Goal: Communication & Community: Answer question/provide support

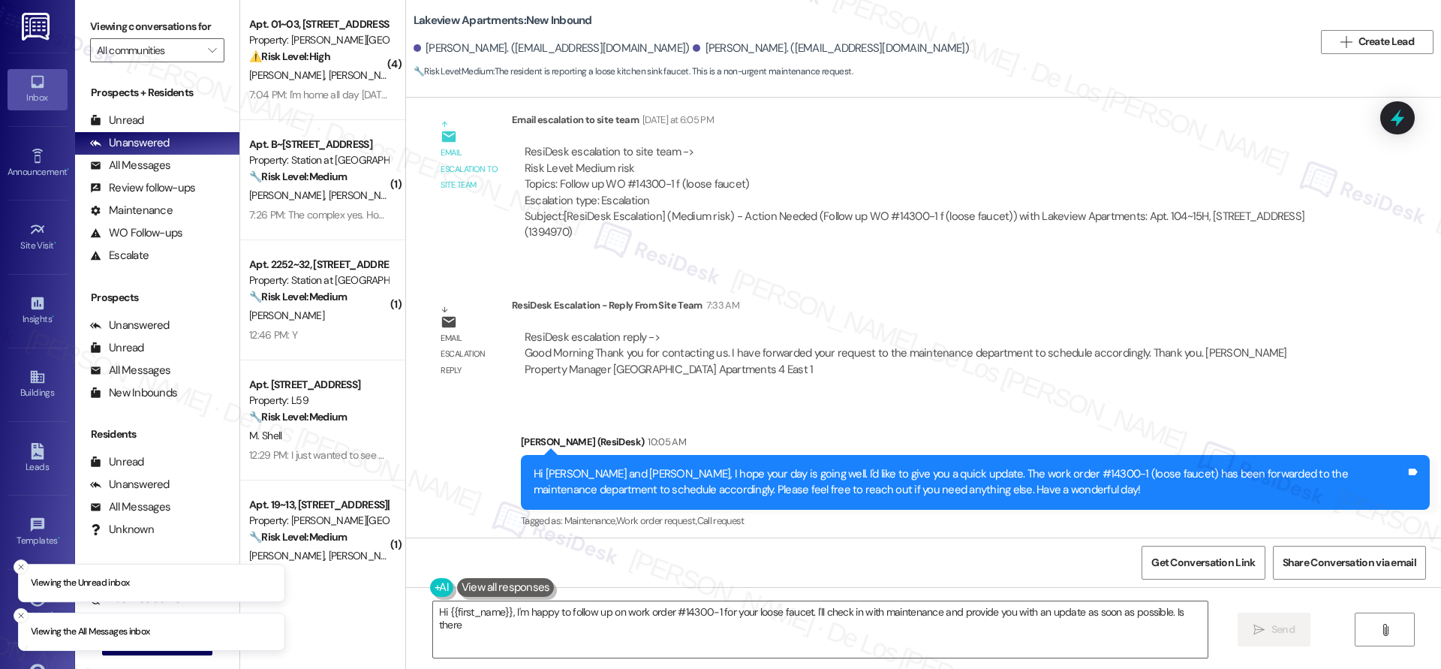
scroll to position [2144, 0]
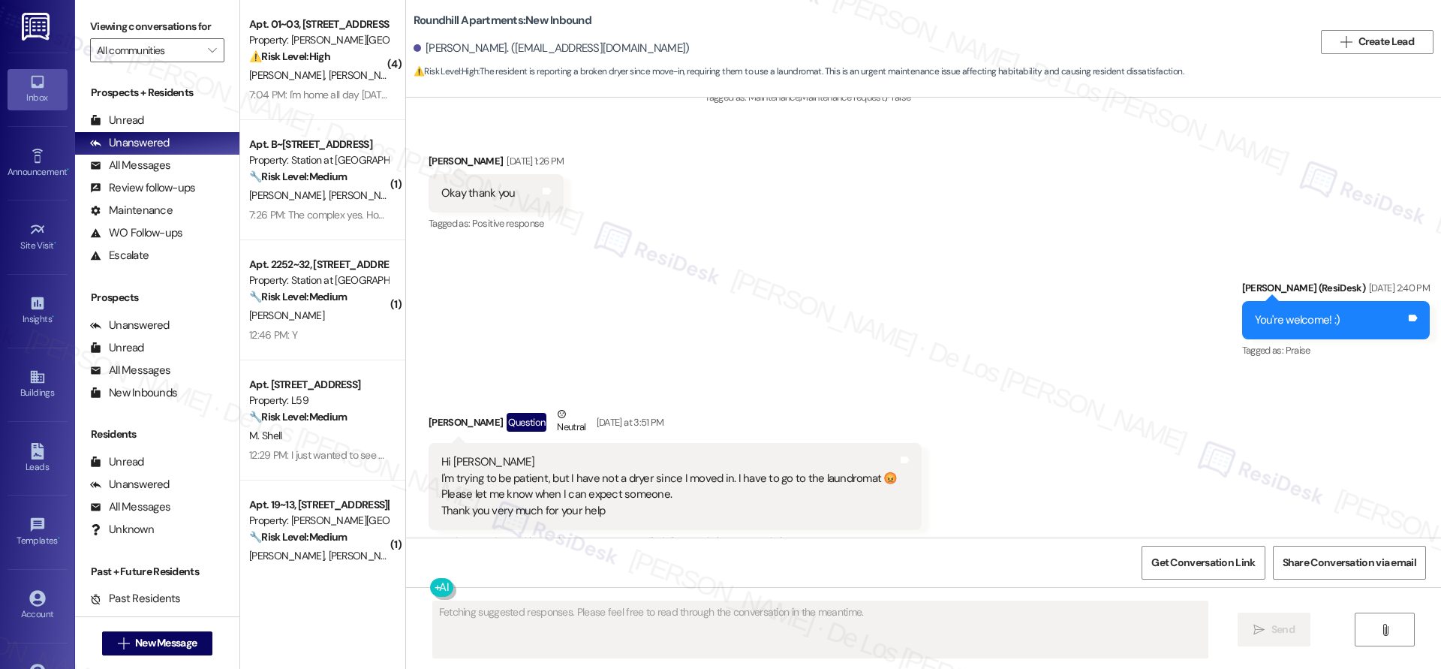
scroll to position [3575, 0]
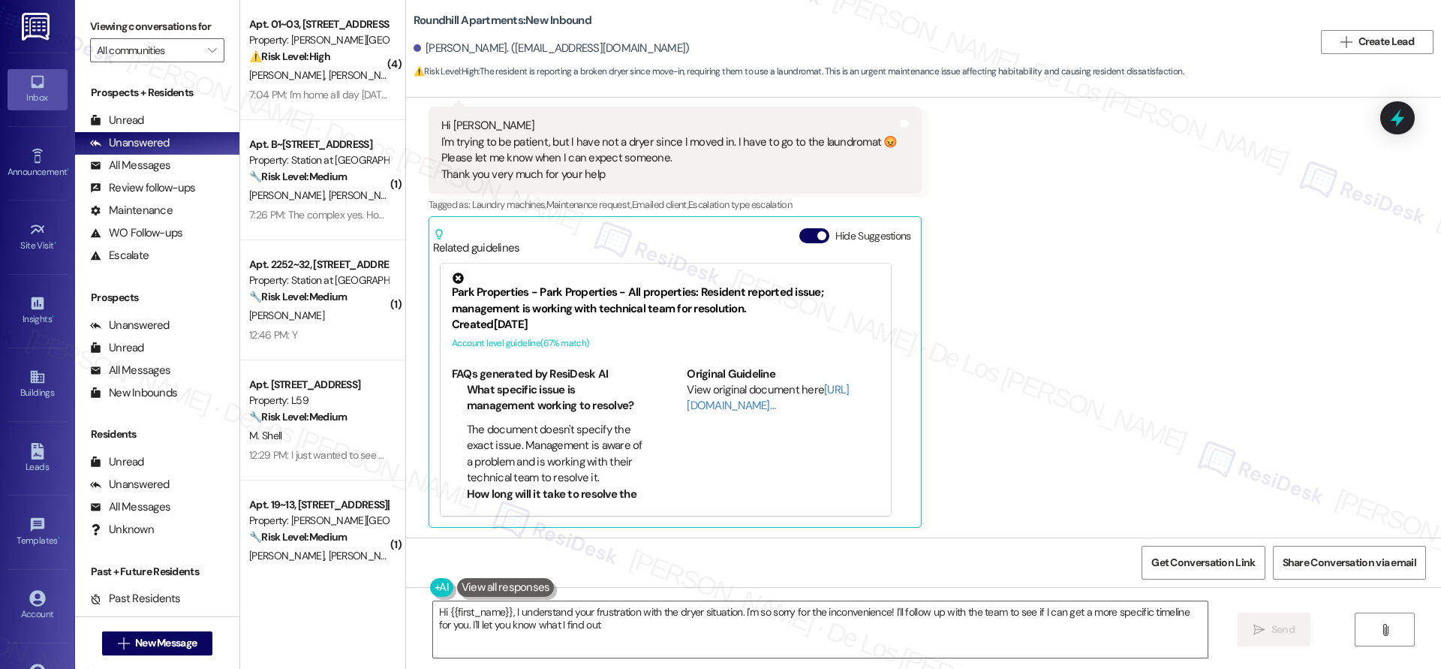
type textarea "Hi {{first_name}}, I understand your frustration with the dryer situation. I'm …"
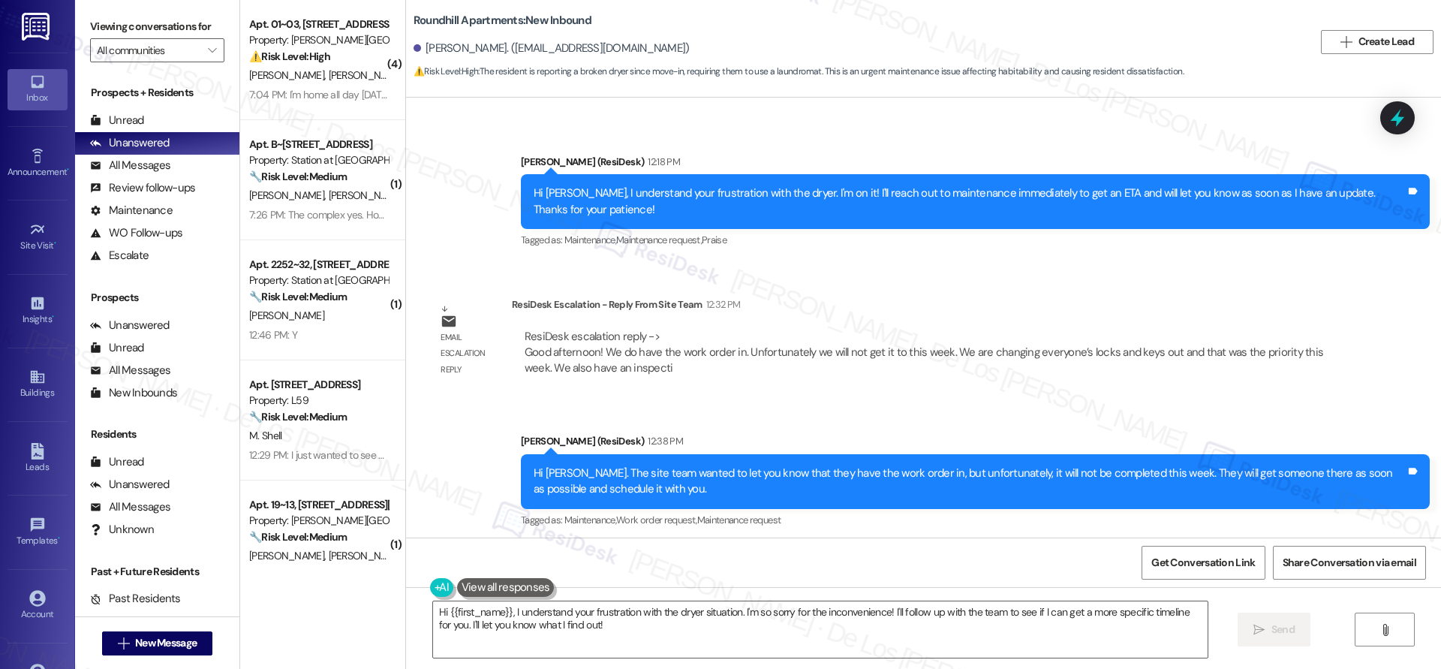
scroll to position [4440, 0]
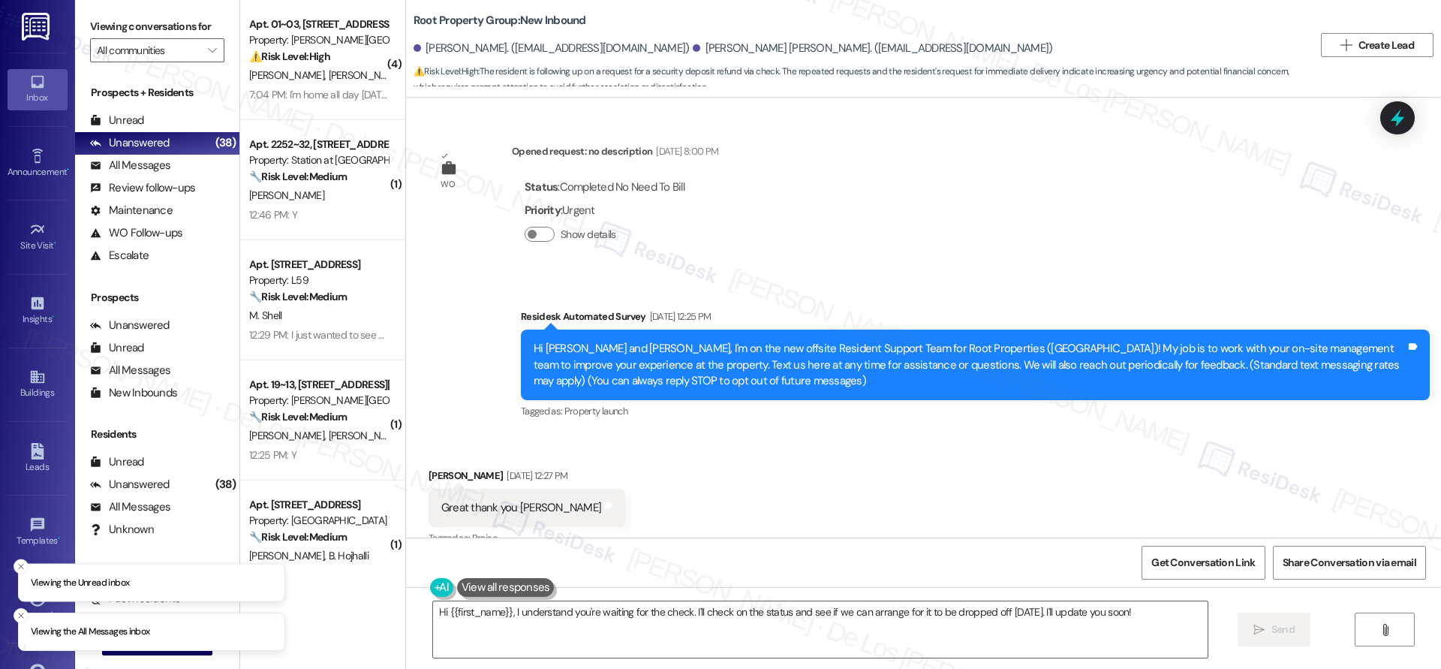
scroll to position [1400, 0]
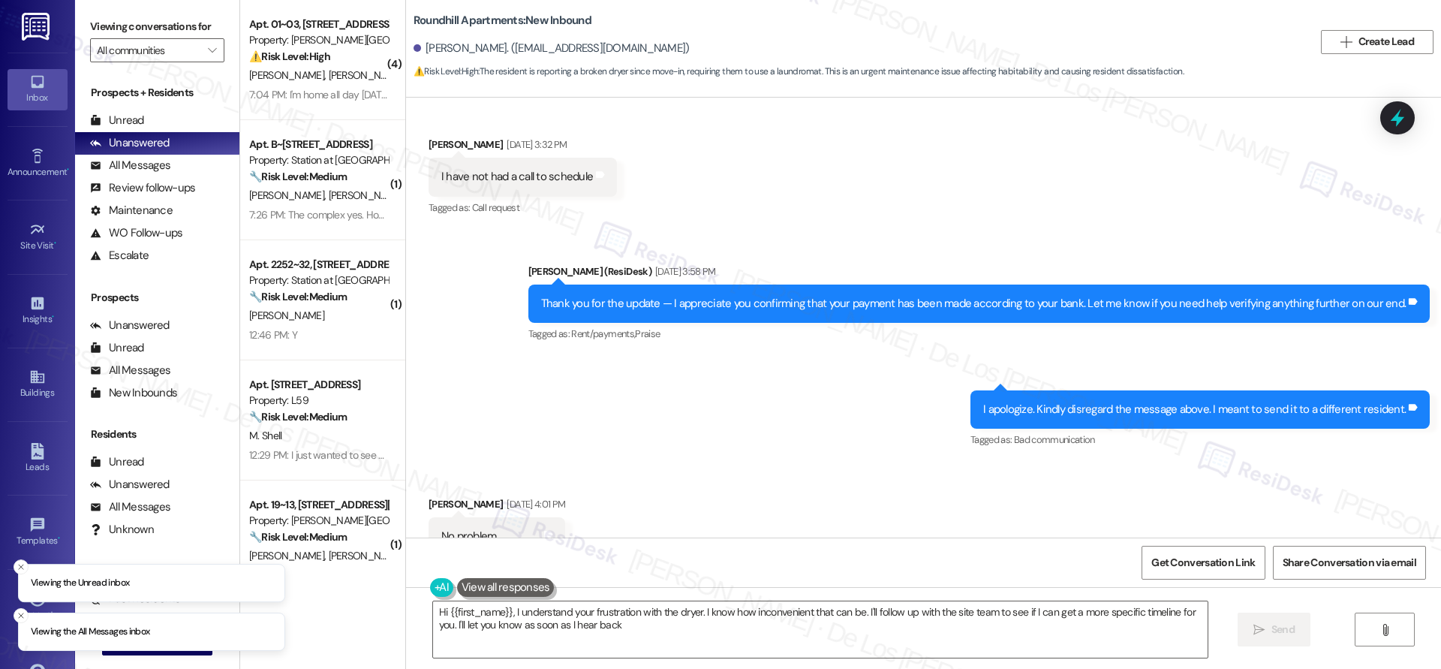
type textarea "Hi {{first_name}}, I understand your frustration with the dryer. I know how inc…"
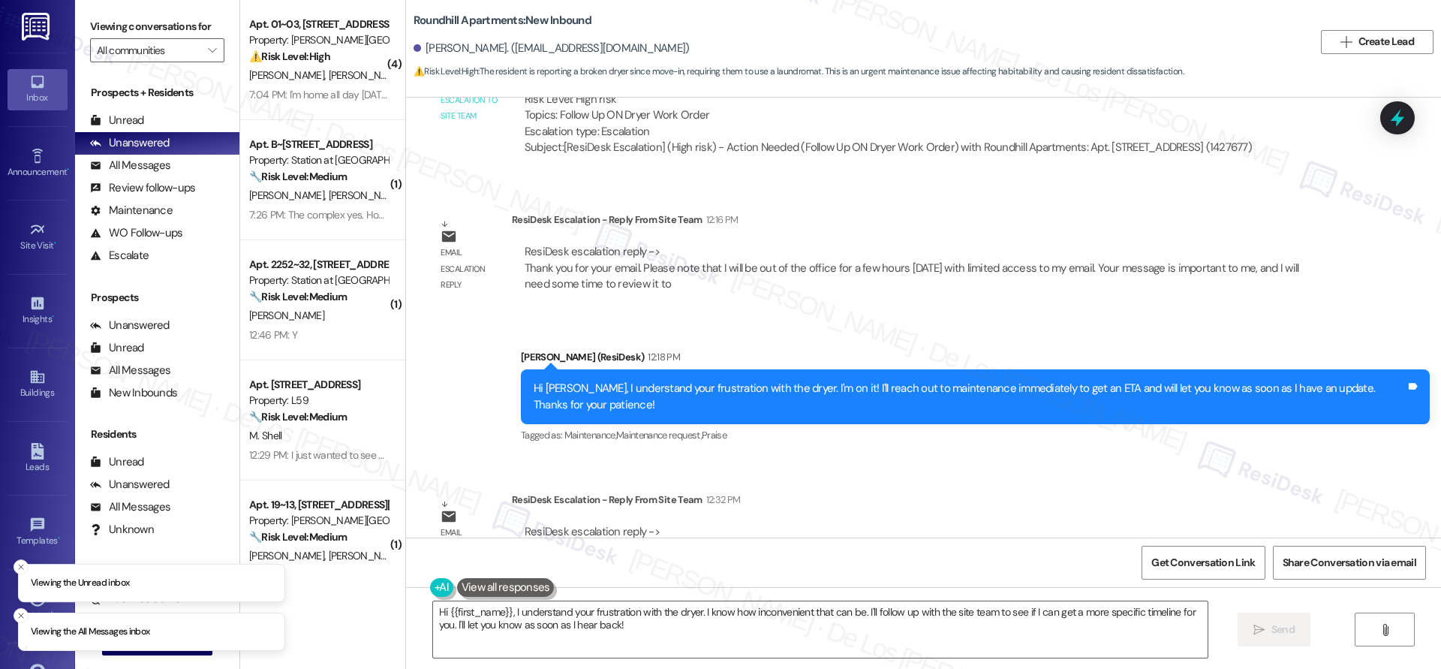
scroll to position [4440, 0]
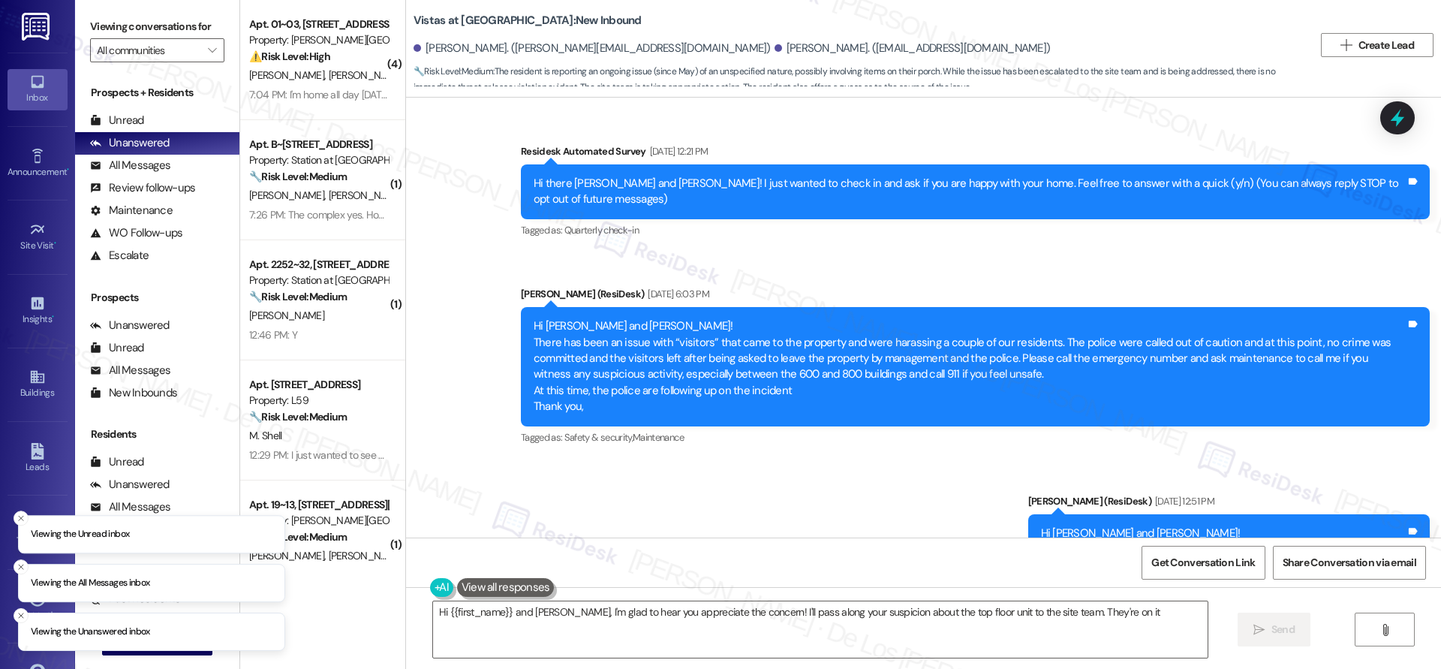
scroll to position [4264, 0]
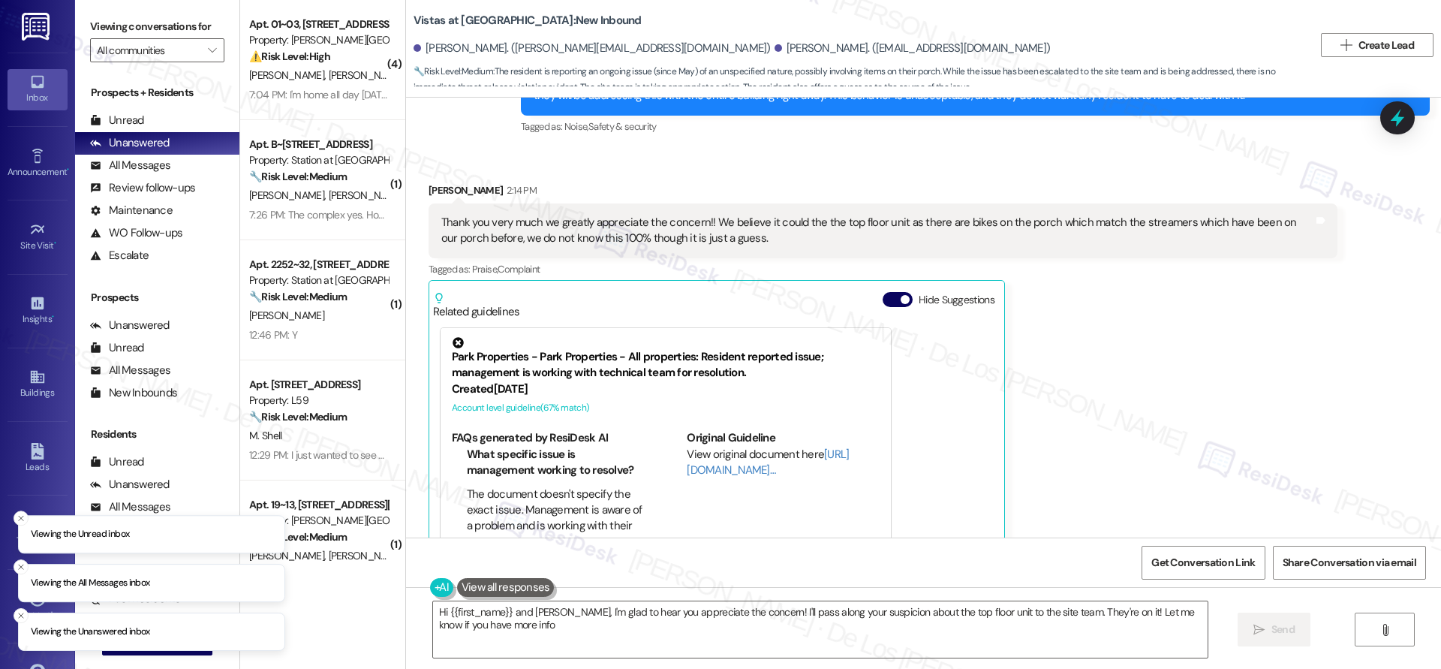
type textarea "Hi {{first_name}} and Daniel, I'm glad to hear you appreciate the concern! I'll…"
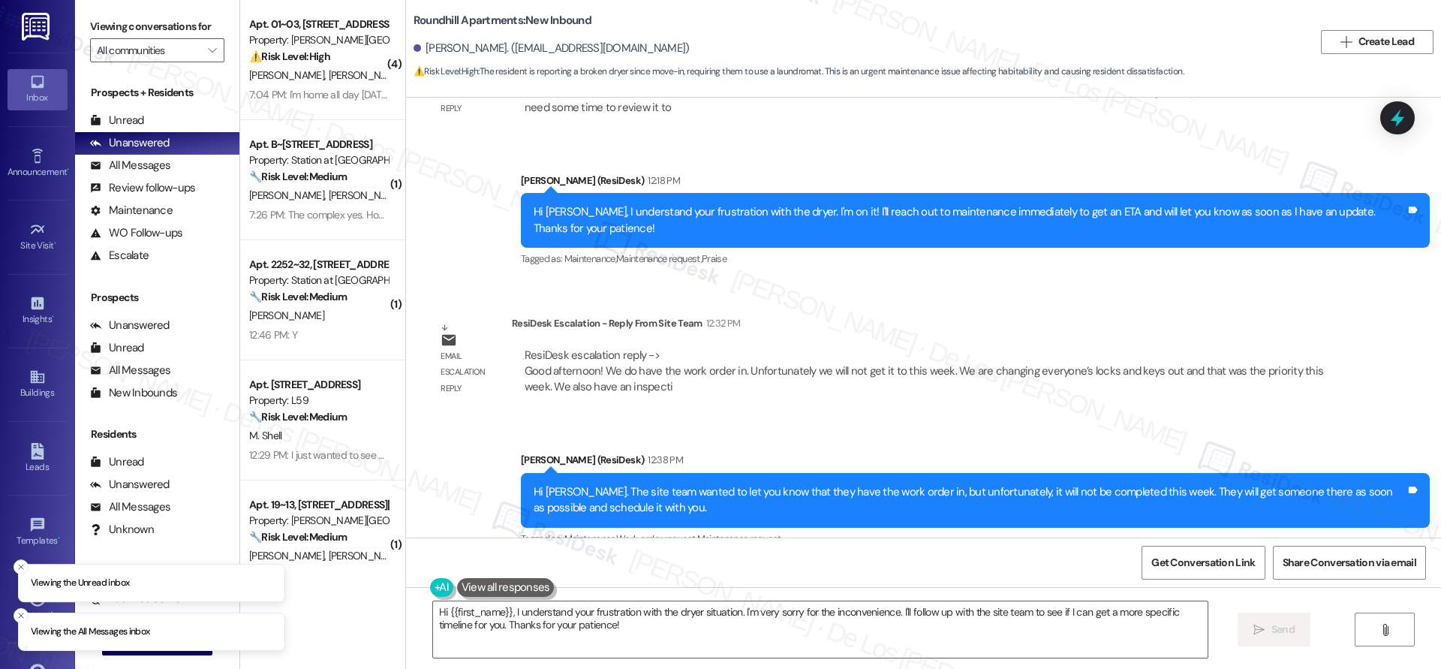
scroll to position [4440, 0]
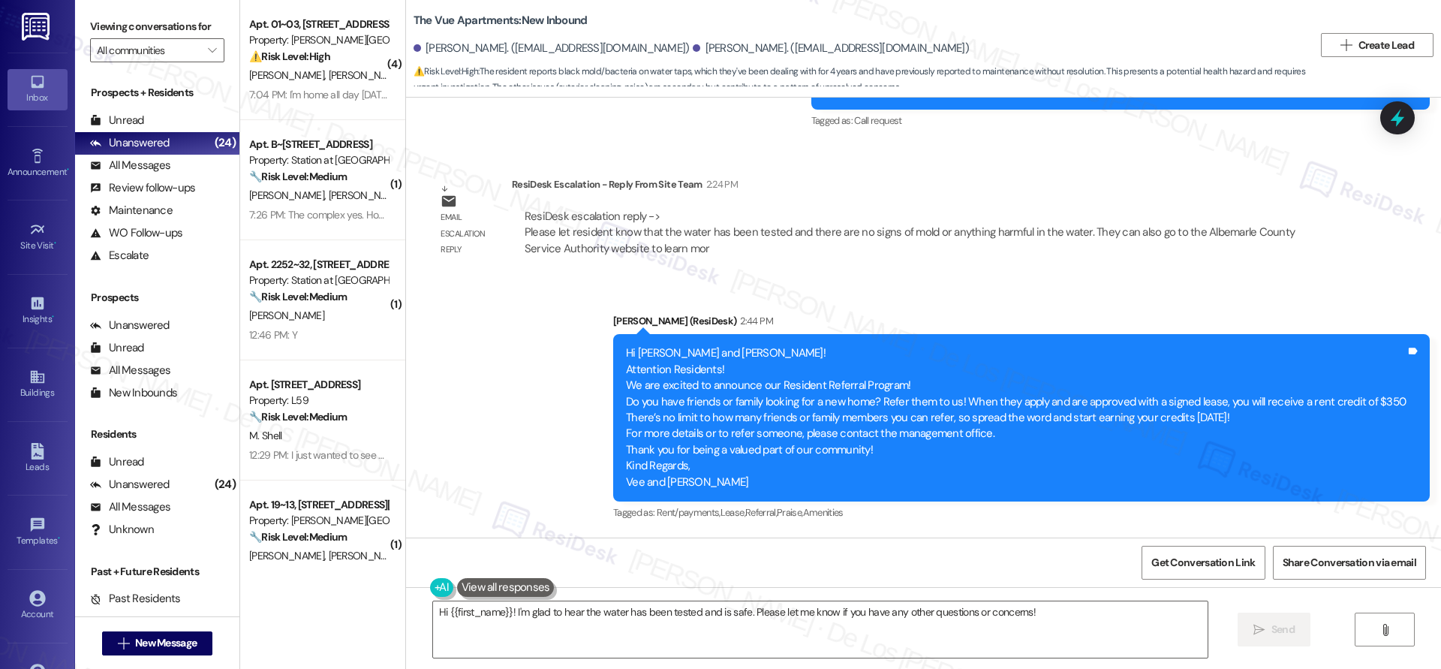
scroll to position [2802, 0]
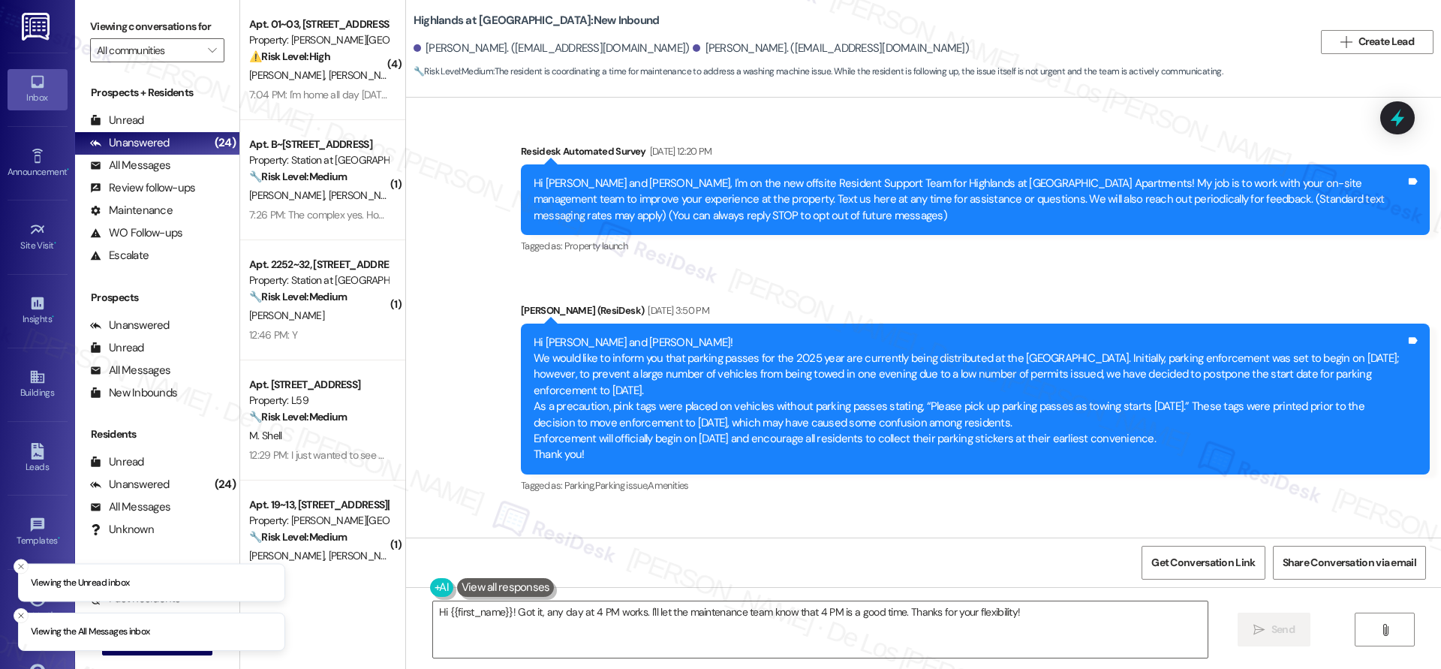
scroll to position [36671, 0]
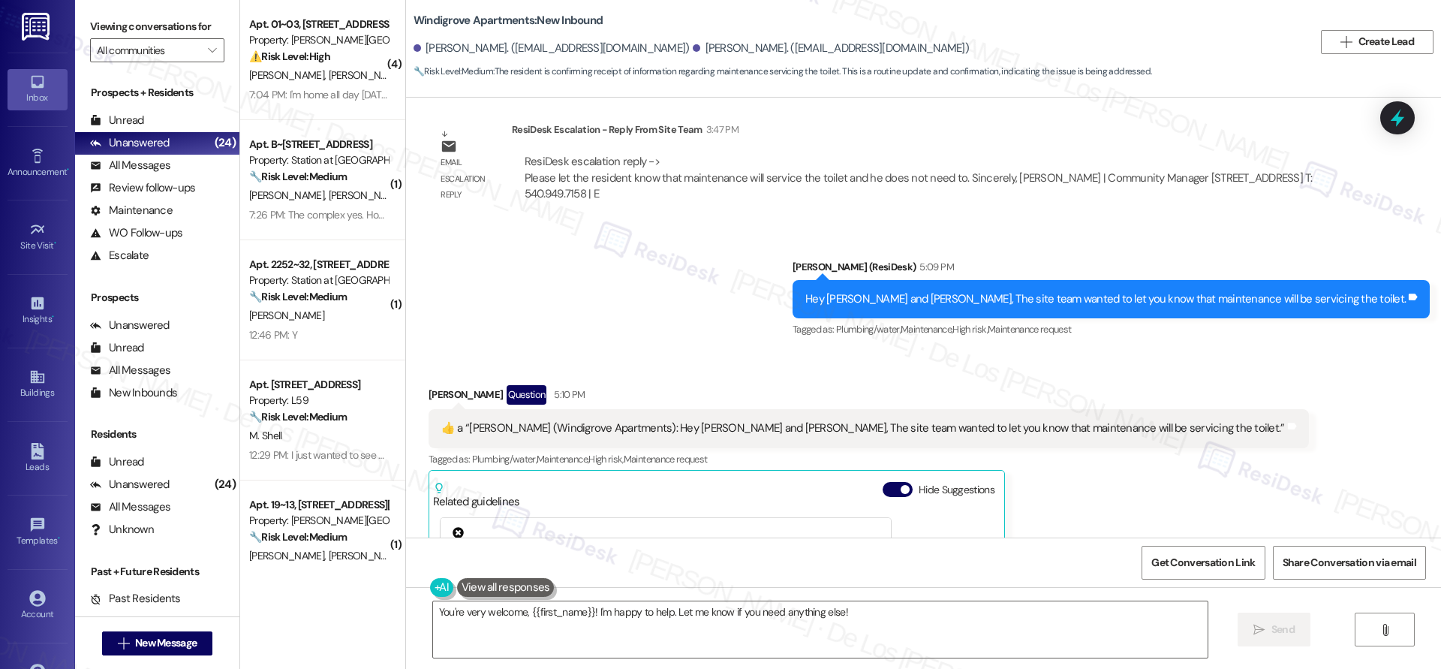
scroll to position [10189, 0]
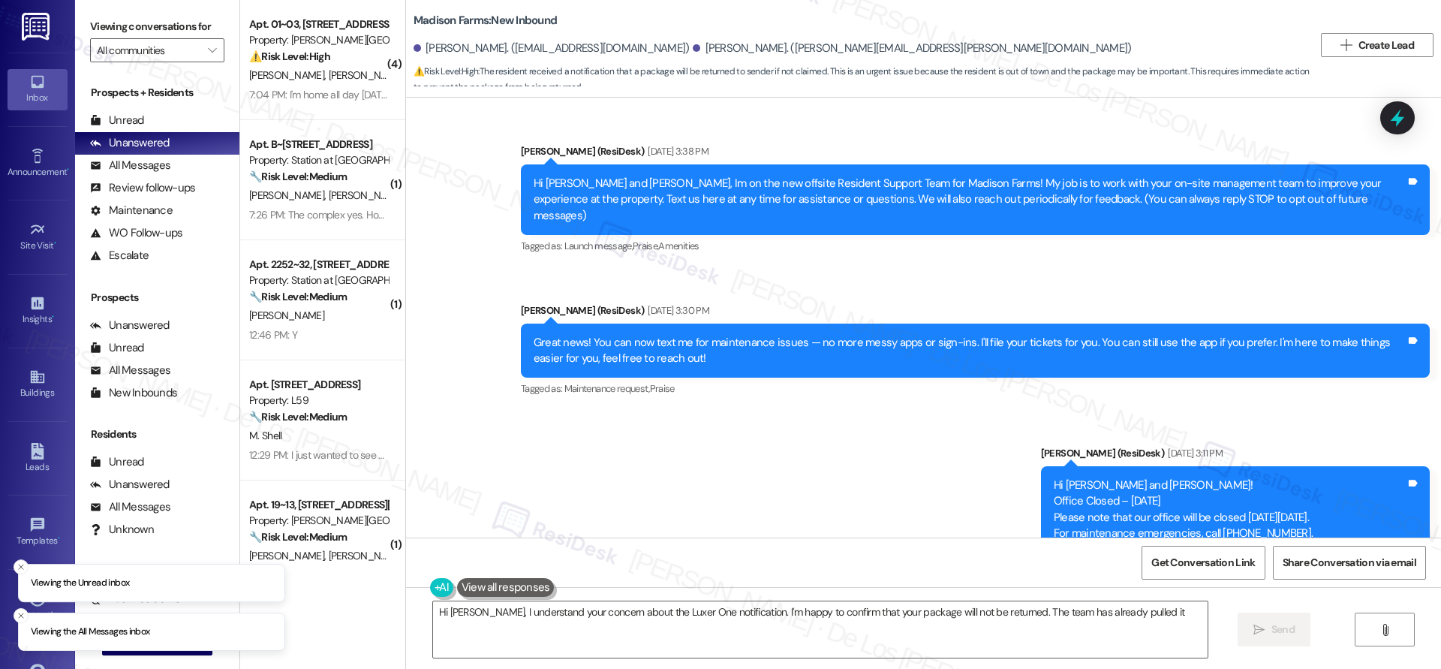
scroll to position [3236, 0]
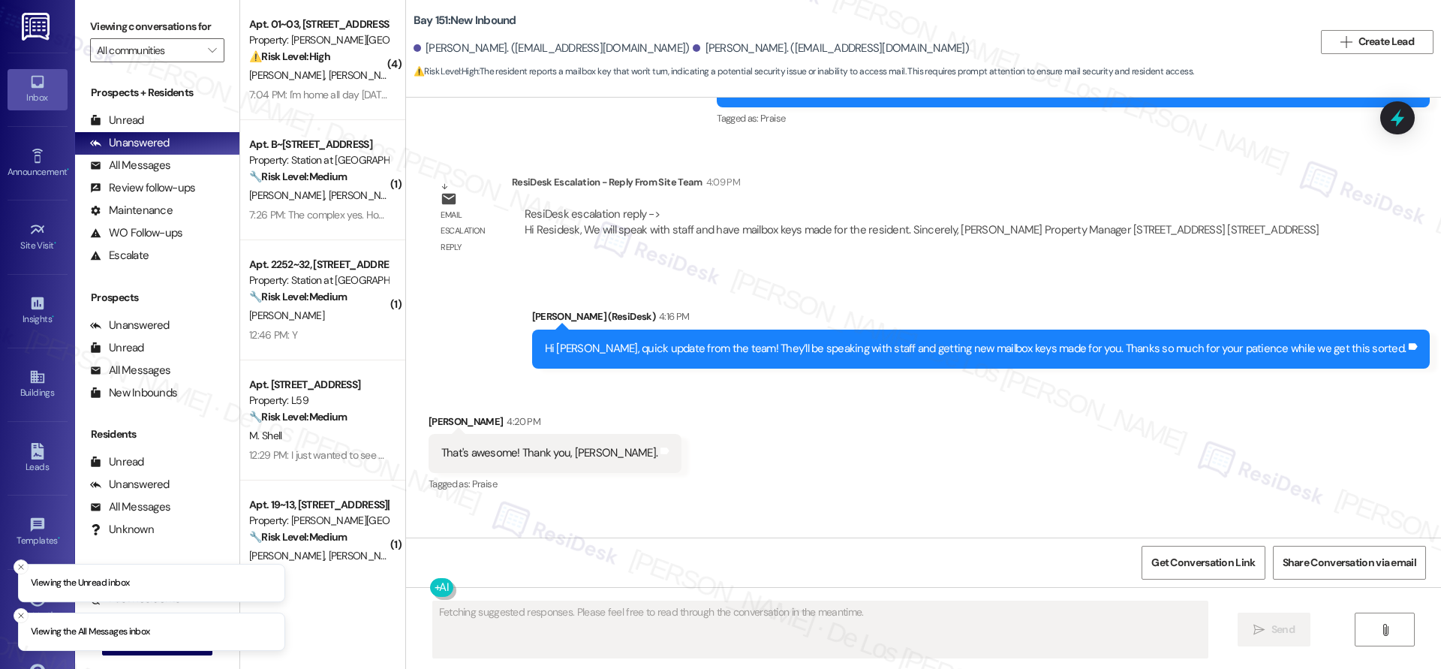
scroll to position [2056, 0]
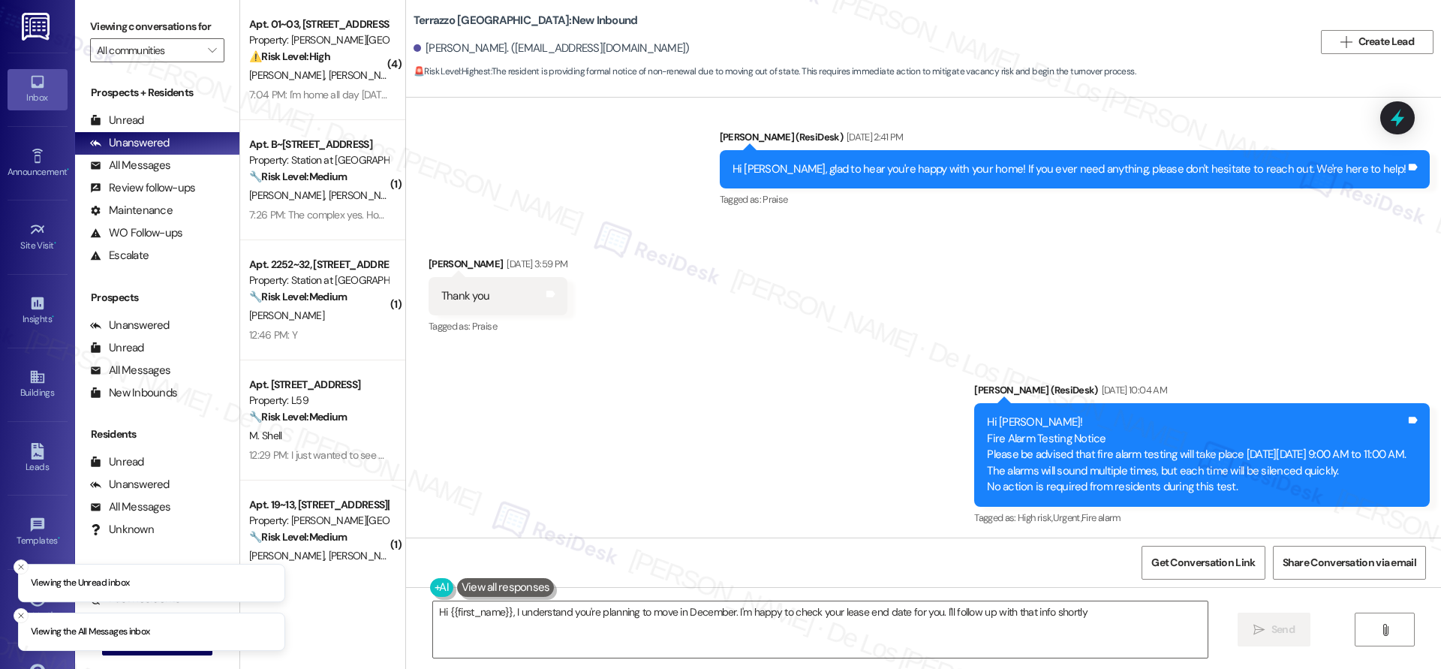
type textarea "Hi {{first_name}}, I understand you're planning to move in December. I'm happy …"
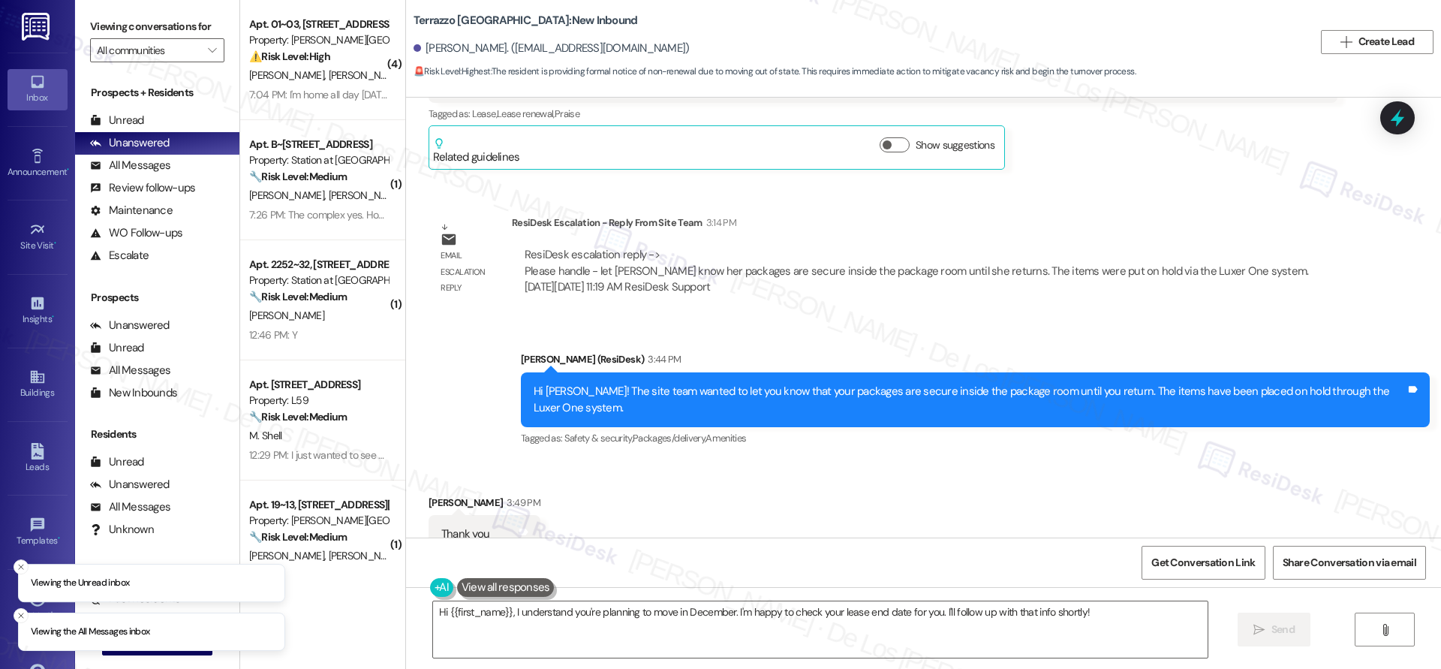
scroll to position [4421, 0]
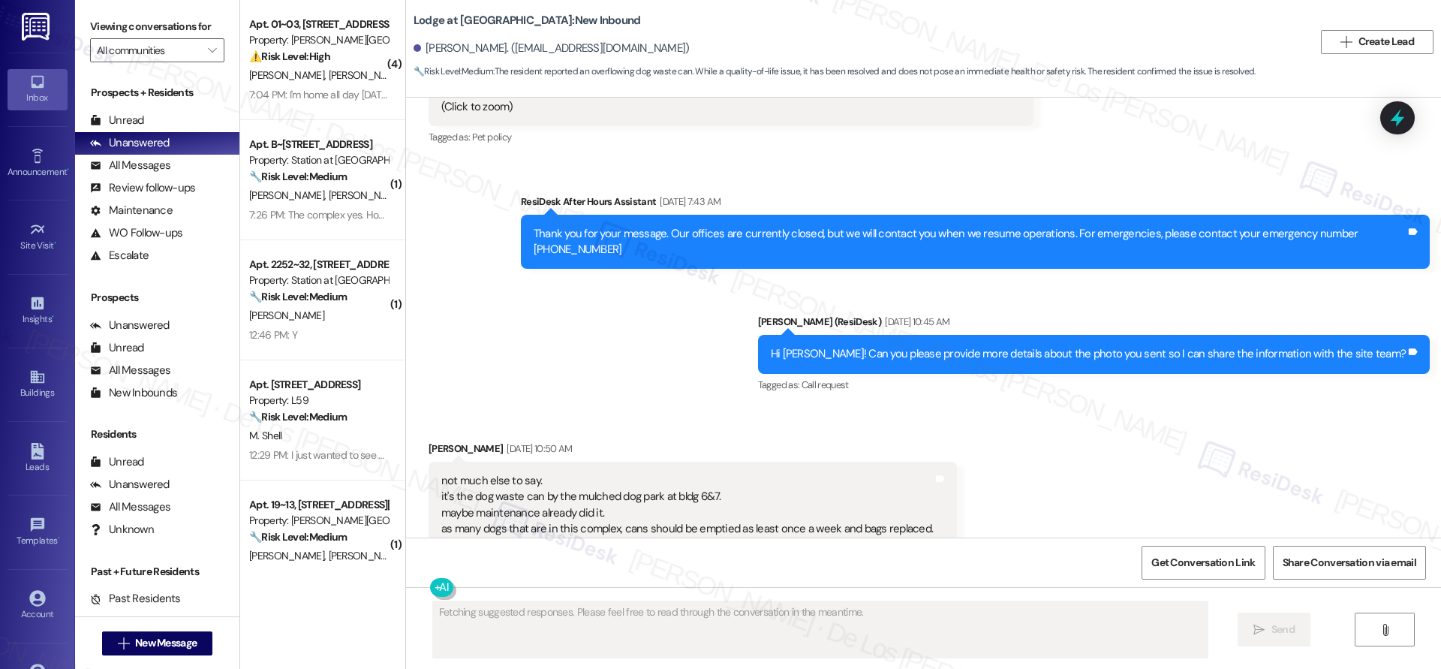
scroll to position [15956, 0]
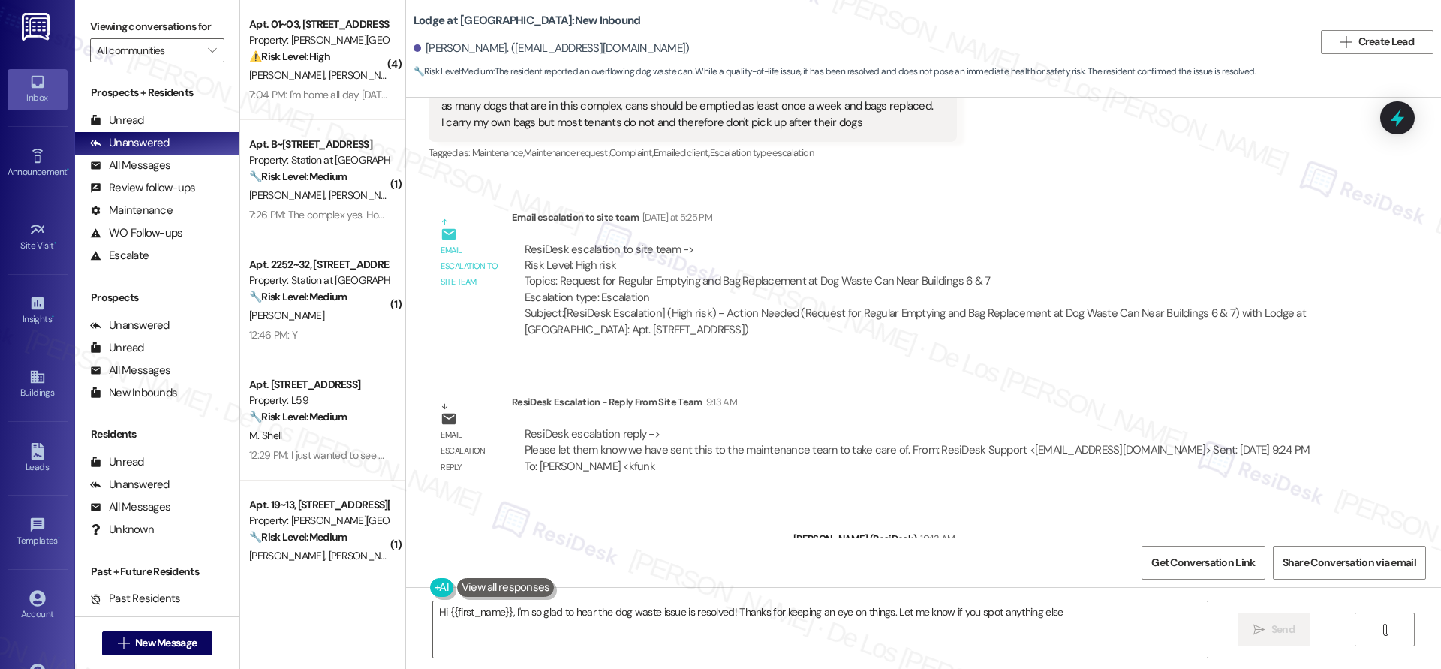
type textarea "Hi {{first_name}}, I'm so glad to hear the dog waste issue is resolved! Thanks …"
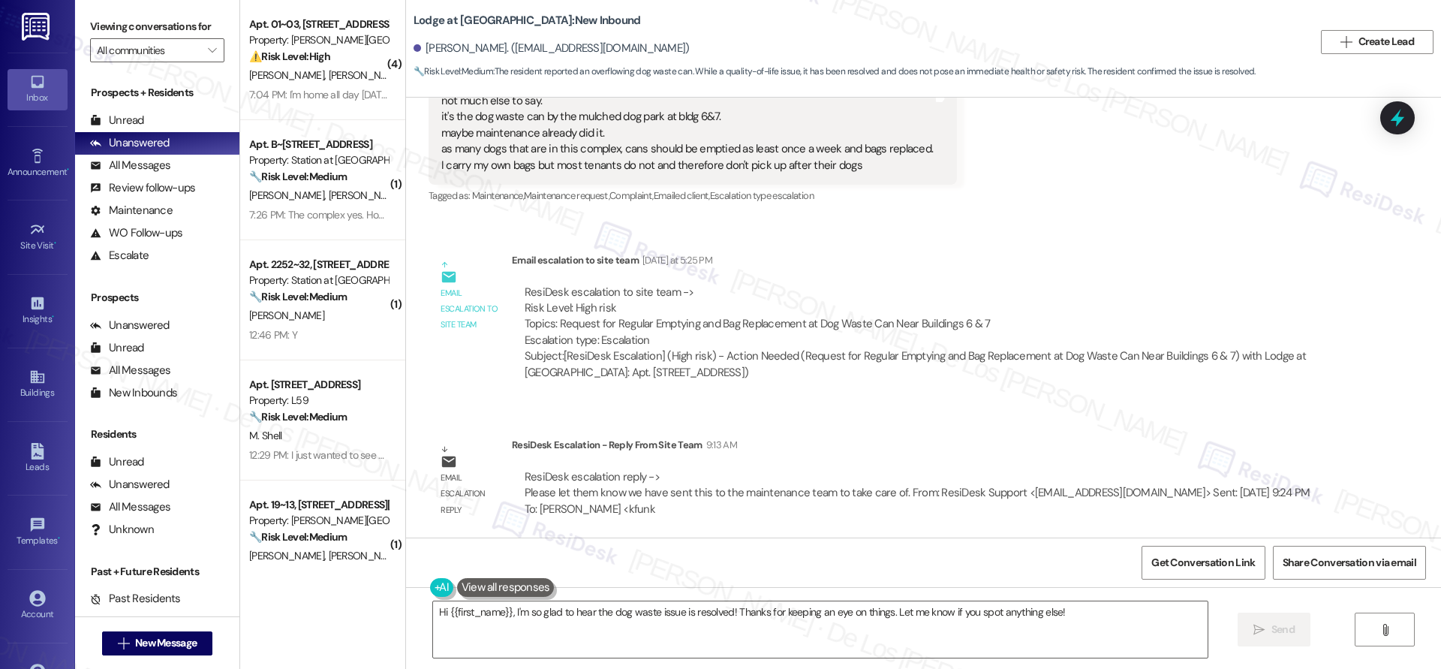
scroll to position [15675, 0]
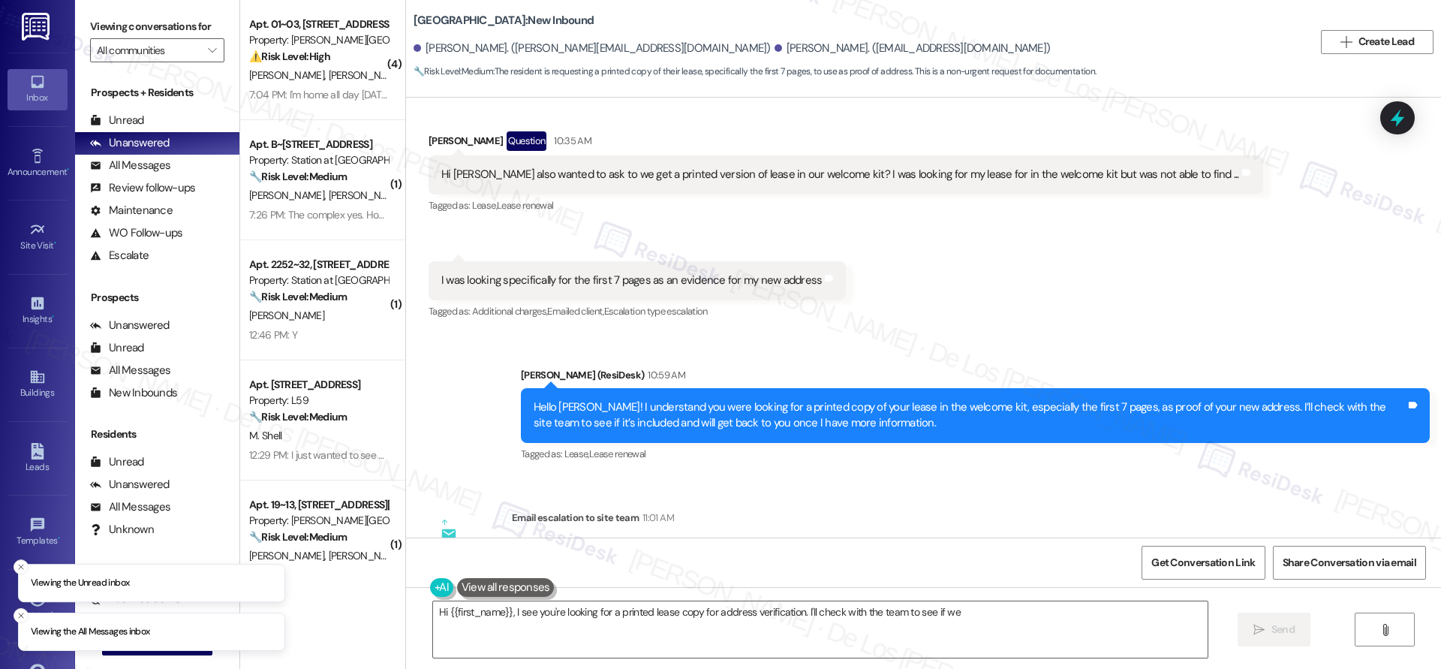
scroll to position [1260, 0]
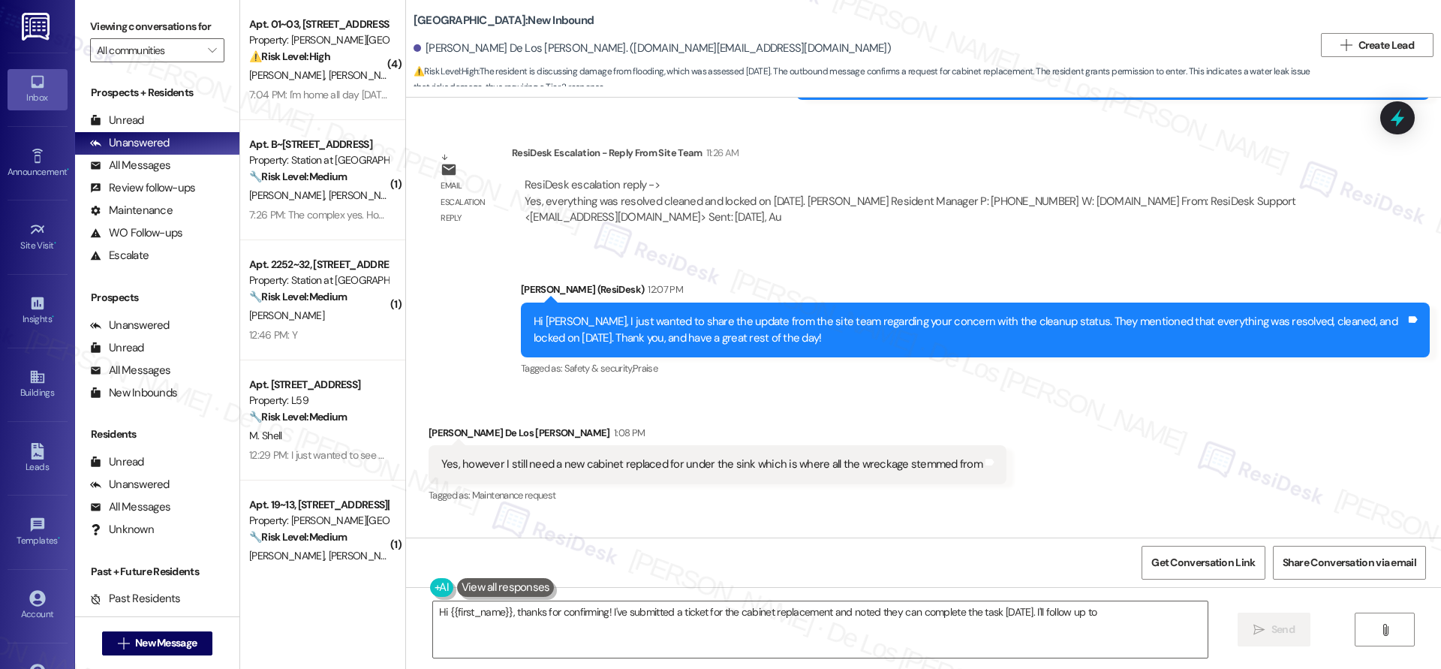
scroll to position [1183, 0]
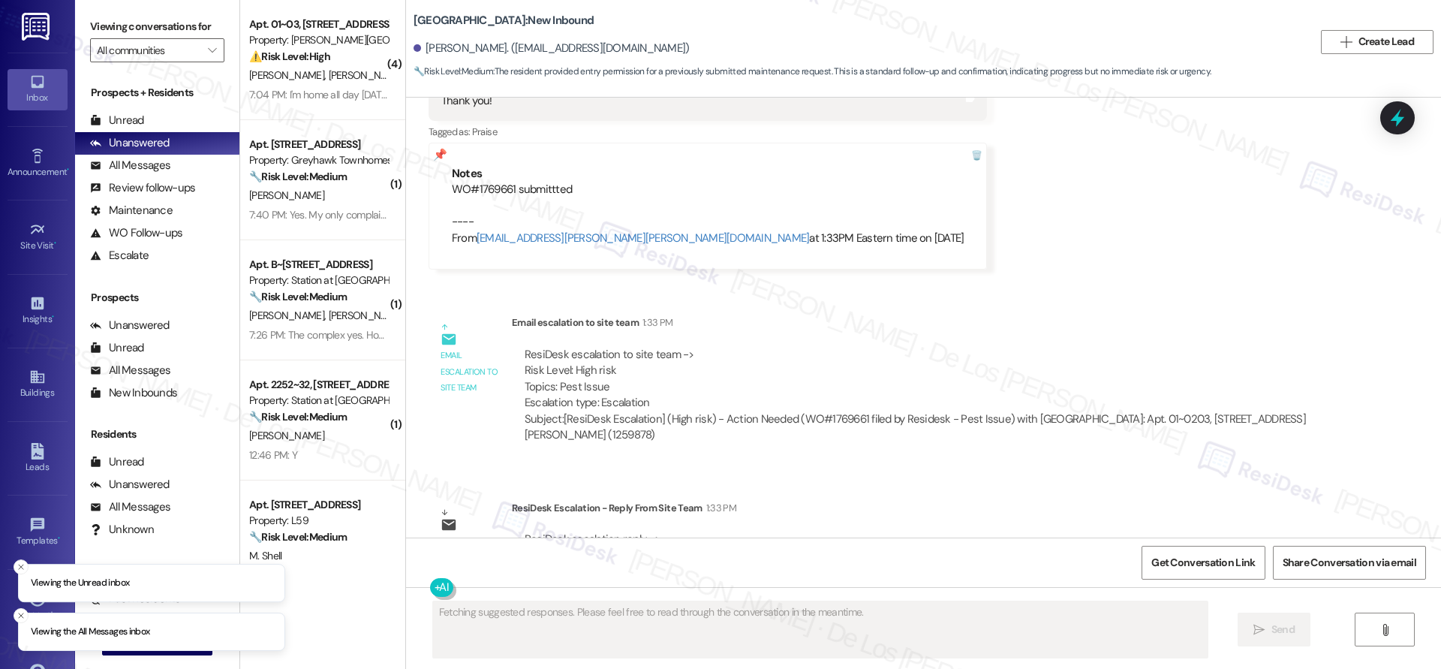
scroll to position [19771, 0]
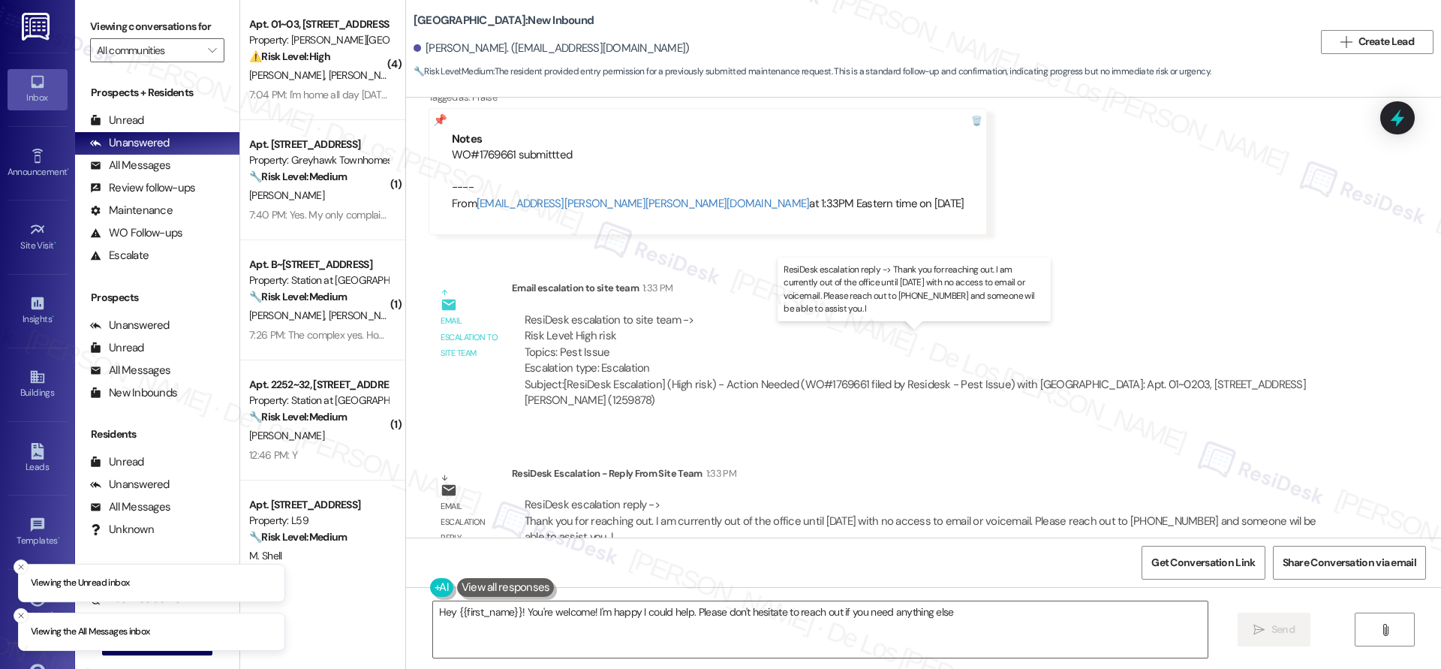
type textarea "Hey {{first_name}}! You're welcome! I'm happy I could help. Please don't hesita…"
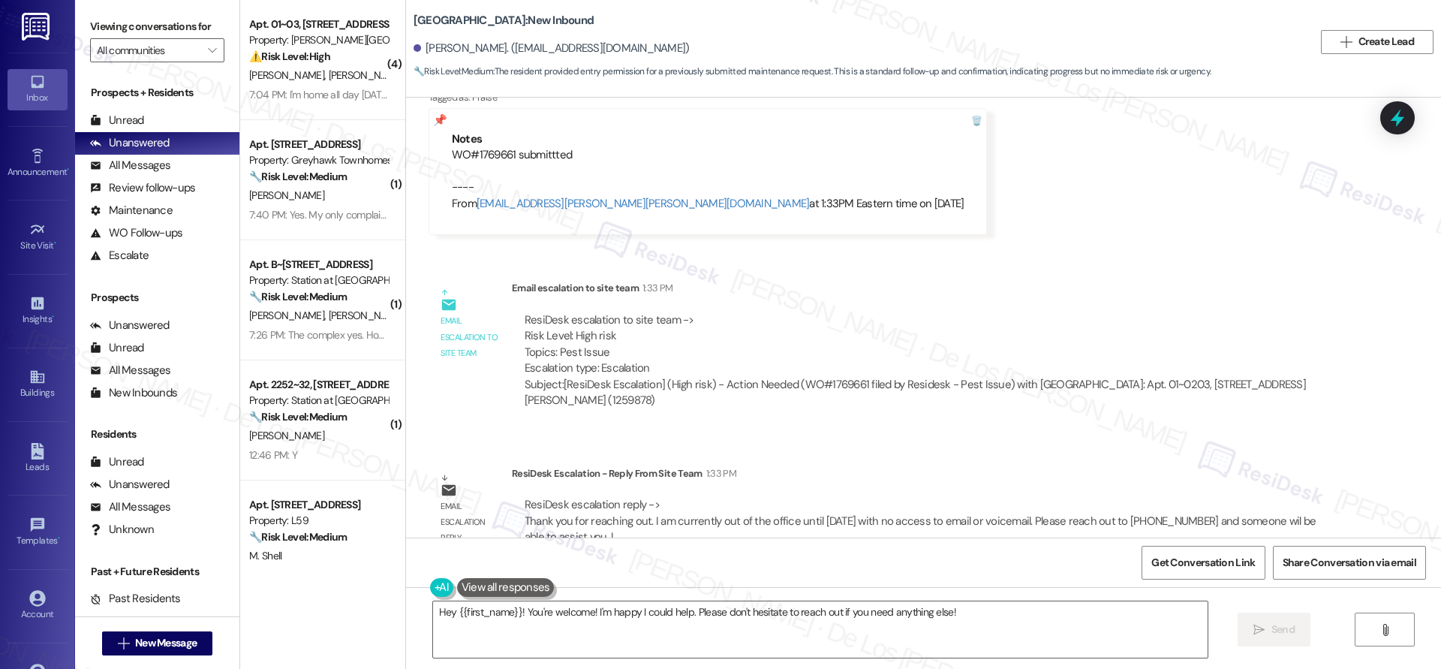
scroll to position [19744, 0]
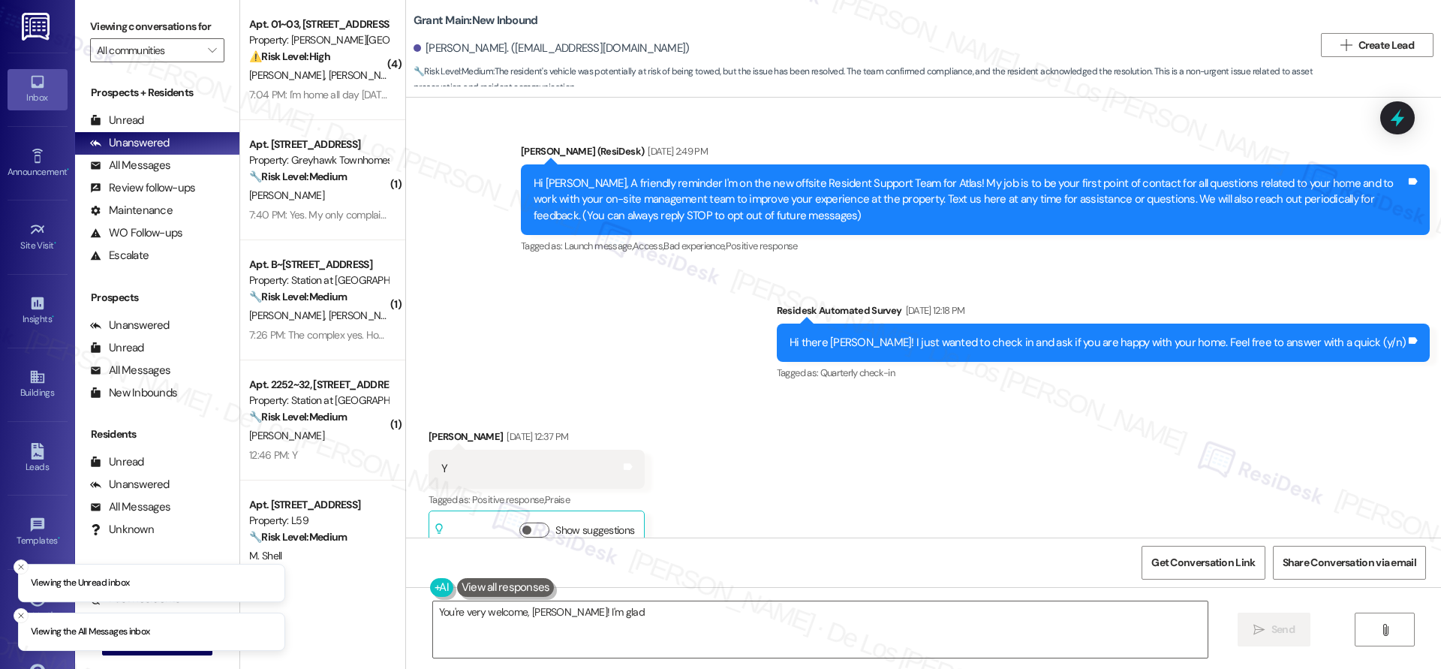
scroll to position [73570, 0]
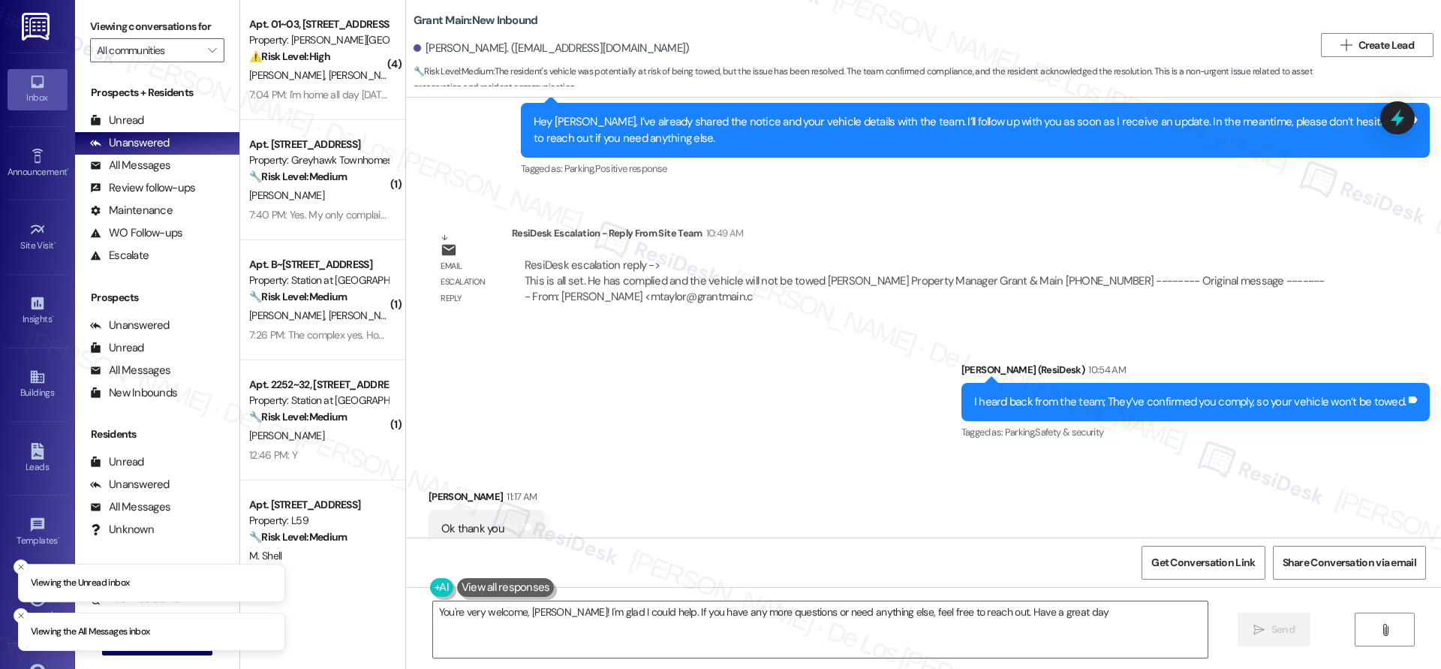
type textarea "You're very welcome, Keith! I'm glad I could help. If you have any more questio…"
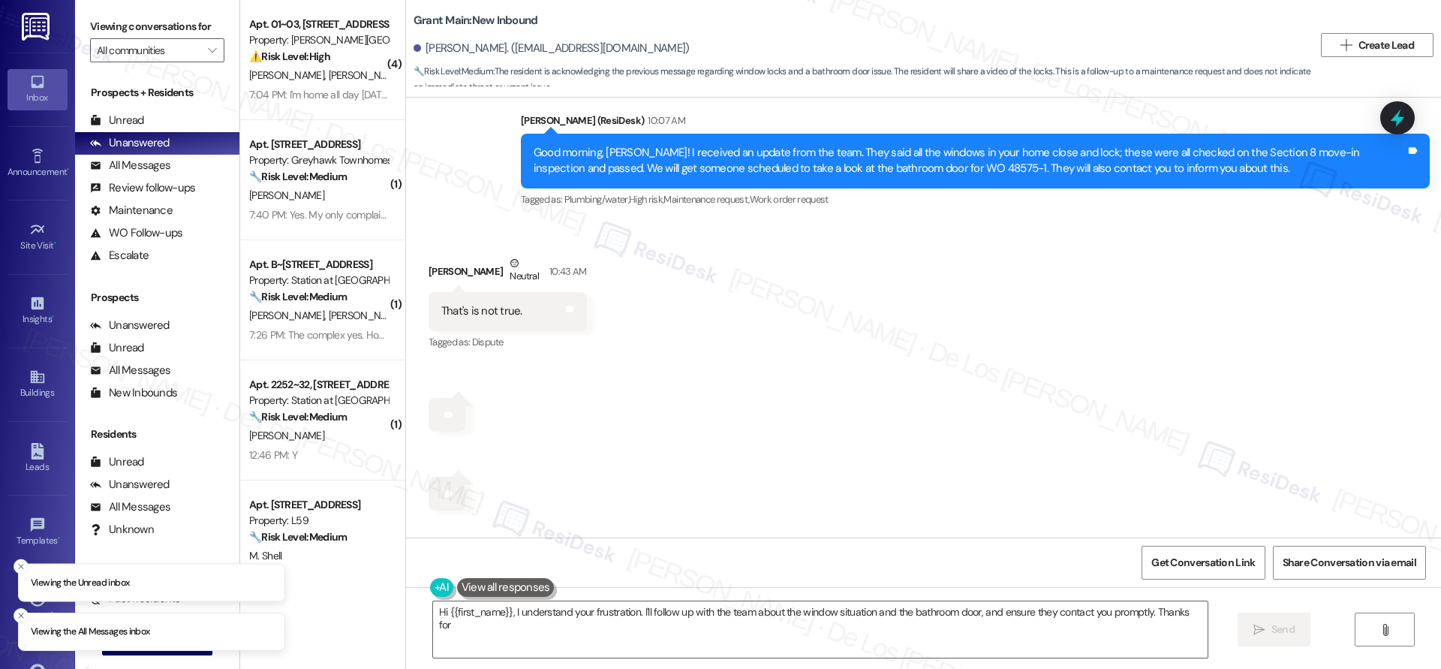
scroll to position [3735, 0]
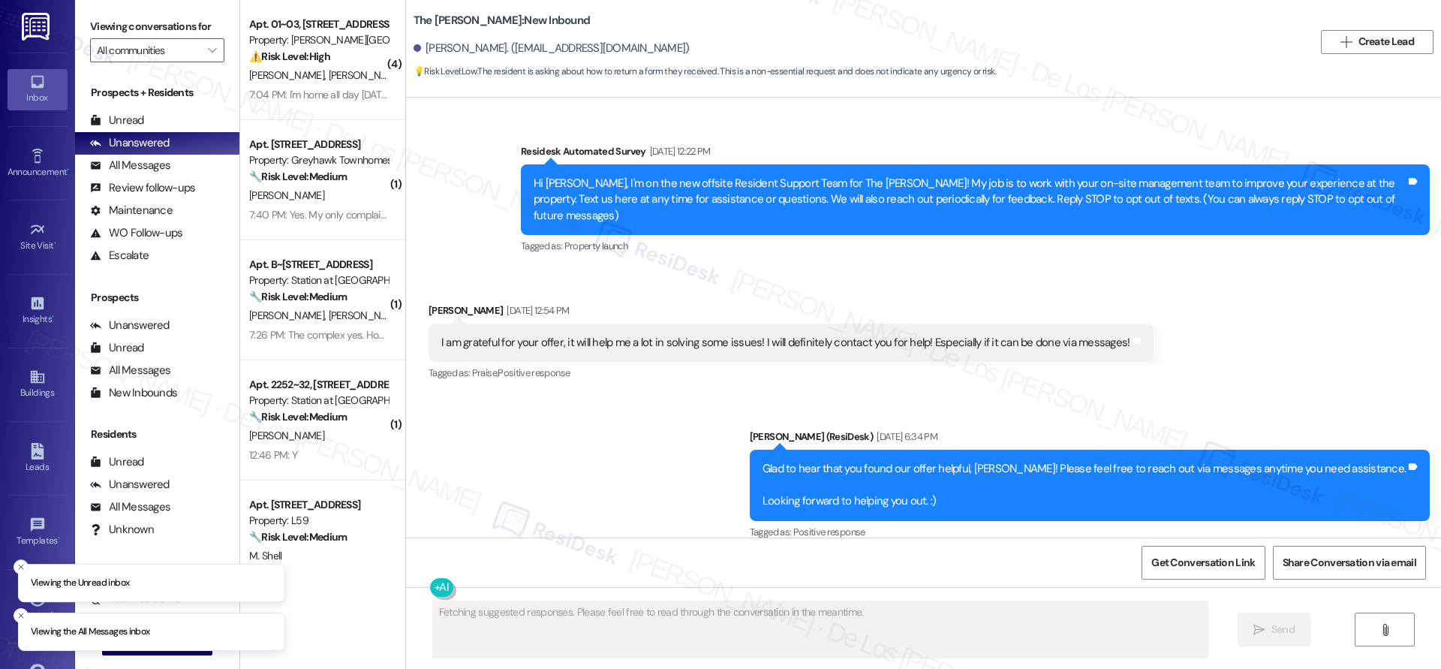
scroll to position [16364, 0]
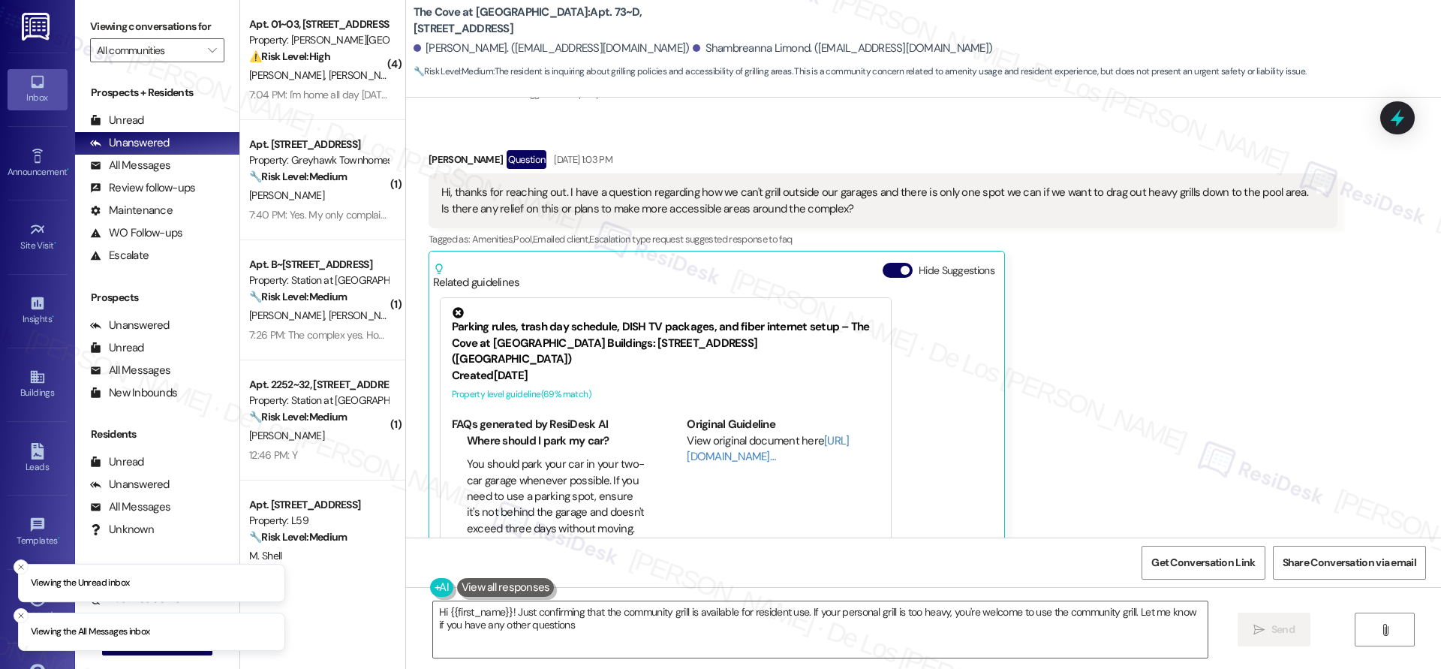
type textarea "Hi {{first_name}}! Just confirming that the community grill is available for re…"
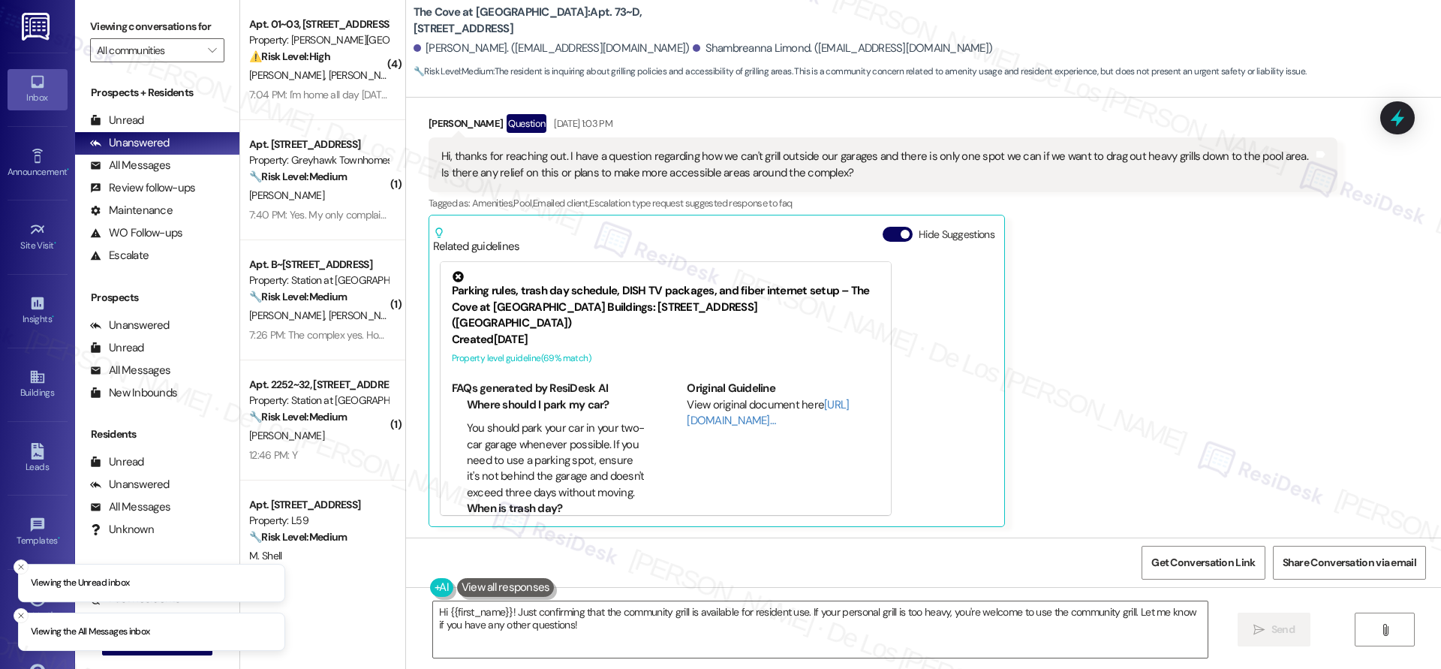
scroll to position [758, 0]
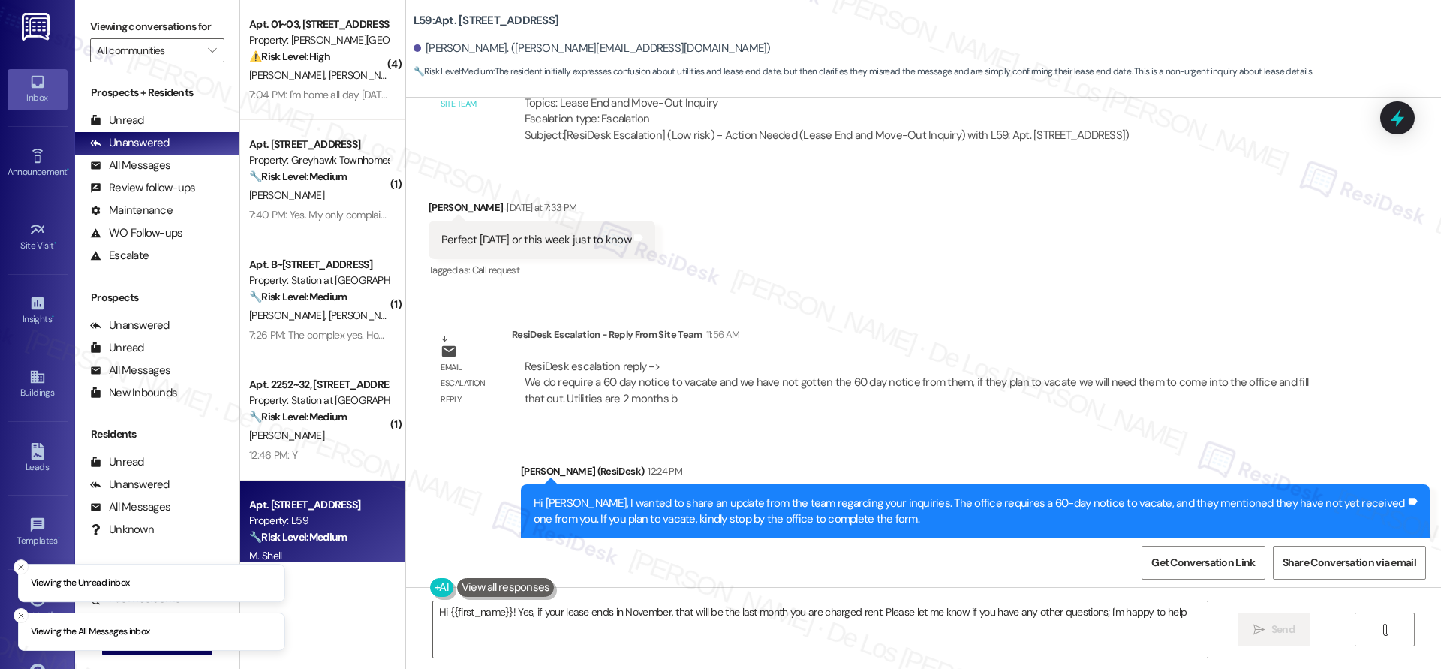
scroll to position [4233, 0]
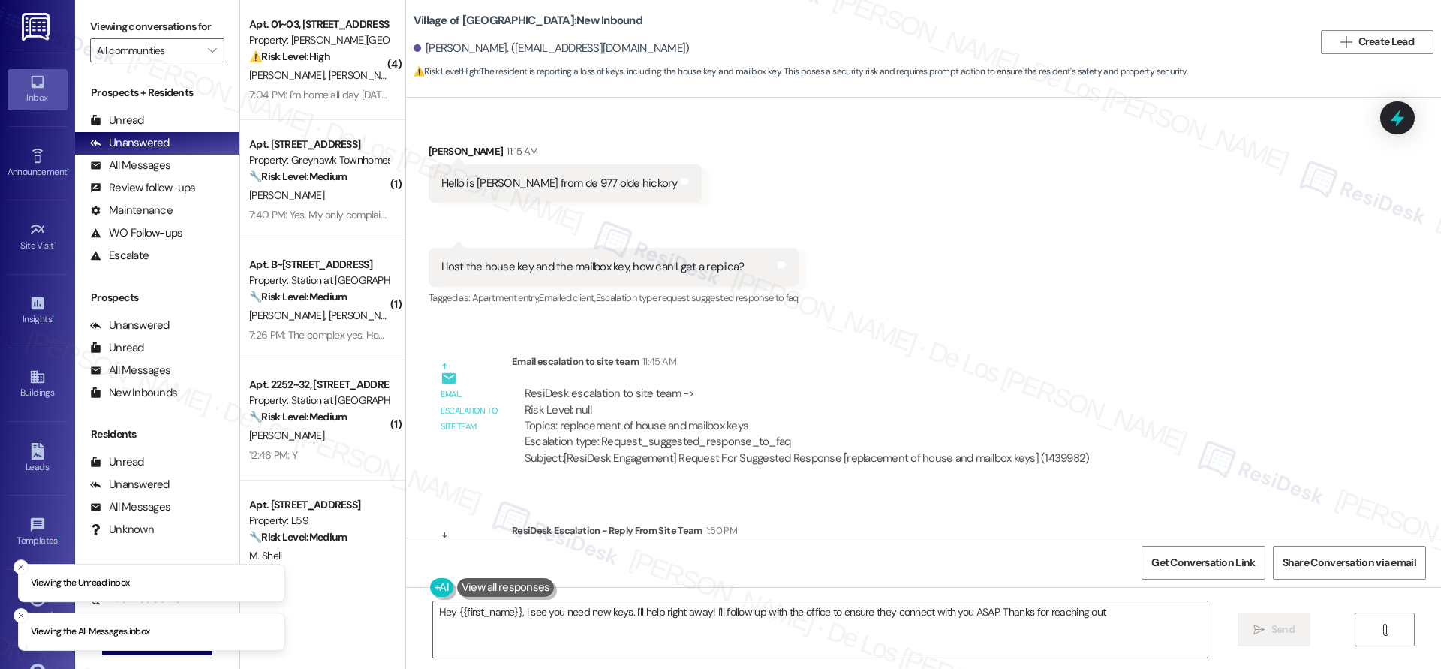
type textarea "Hey {{first_name}}, I see you need new keys. I'll help right away! I'll follow …"
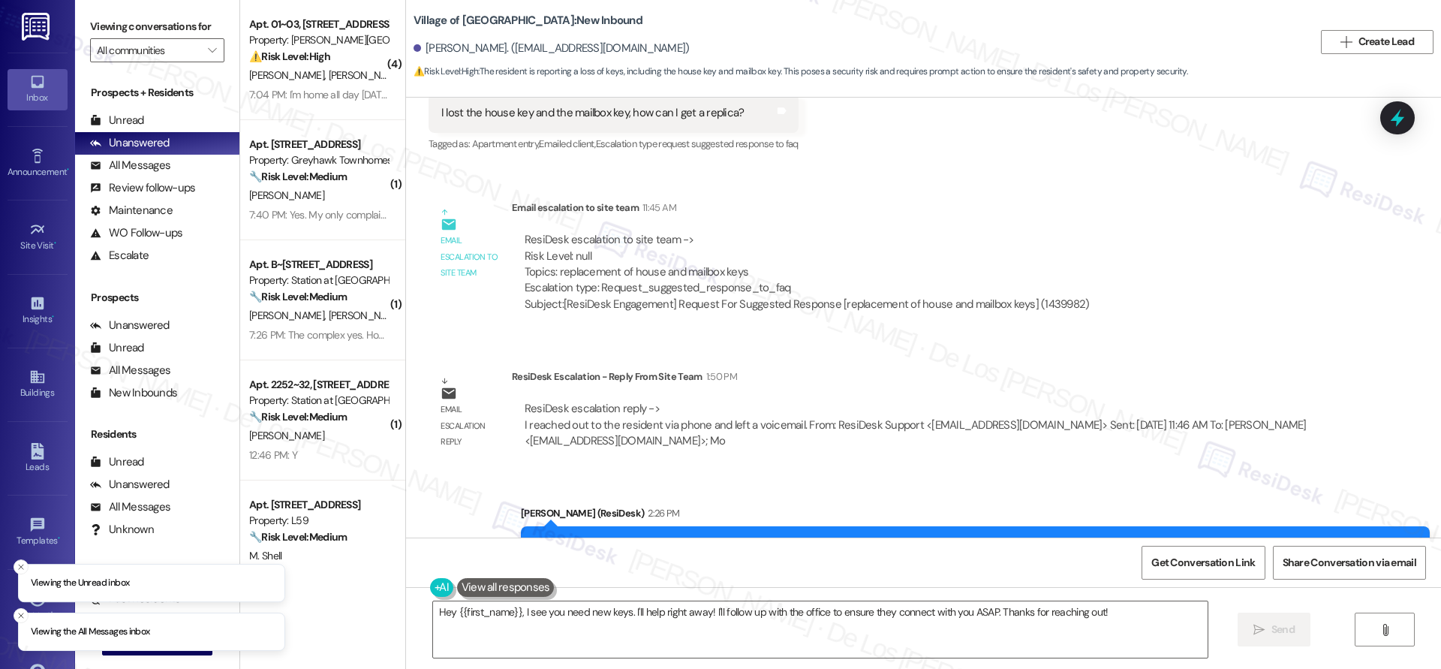
scroll to position [231, 0]
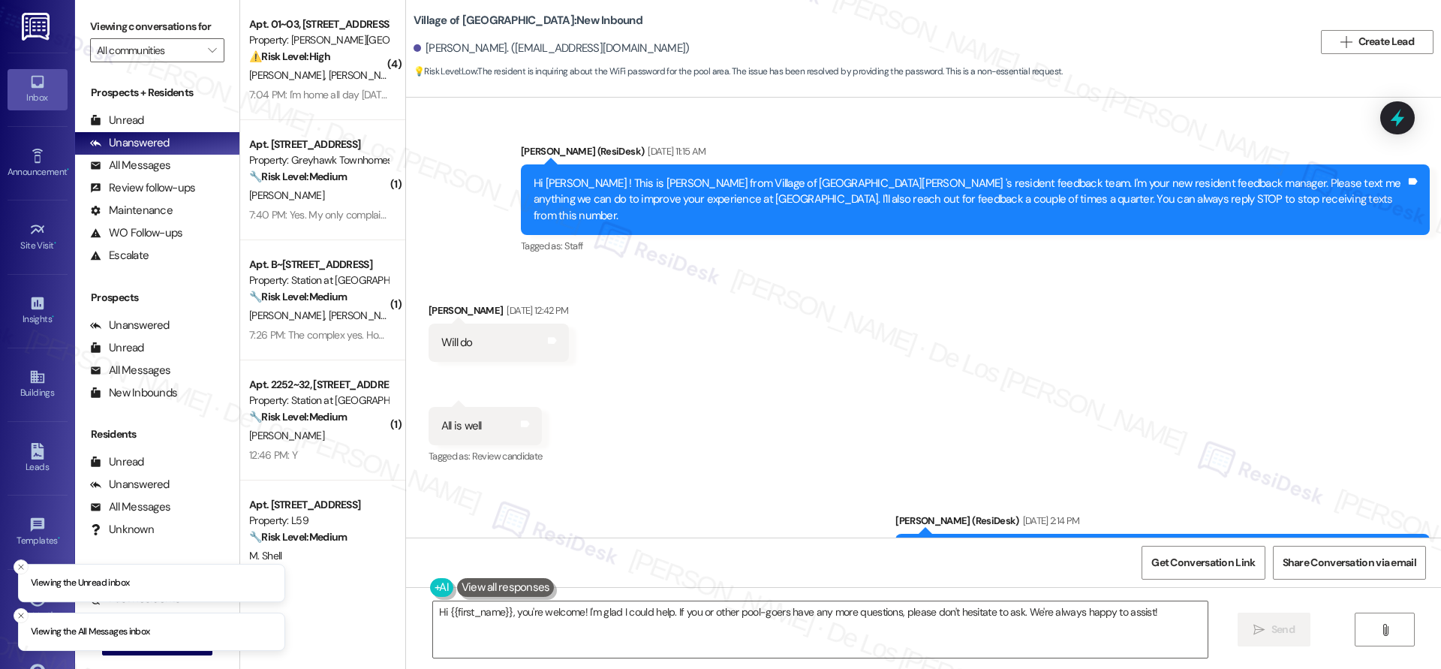
scroll to position [17643, 0]
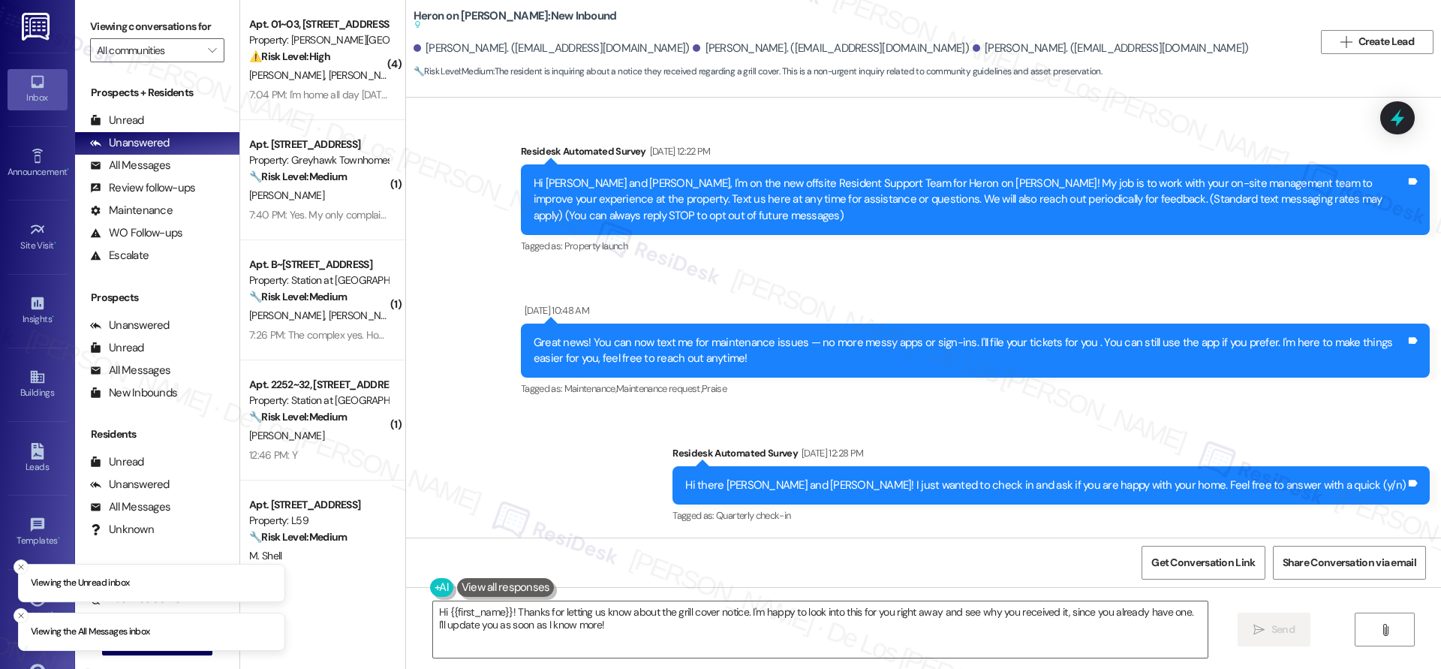
scroll to position [10757, 0]
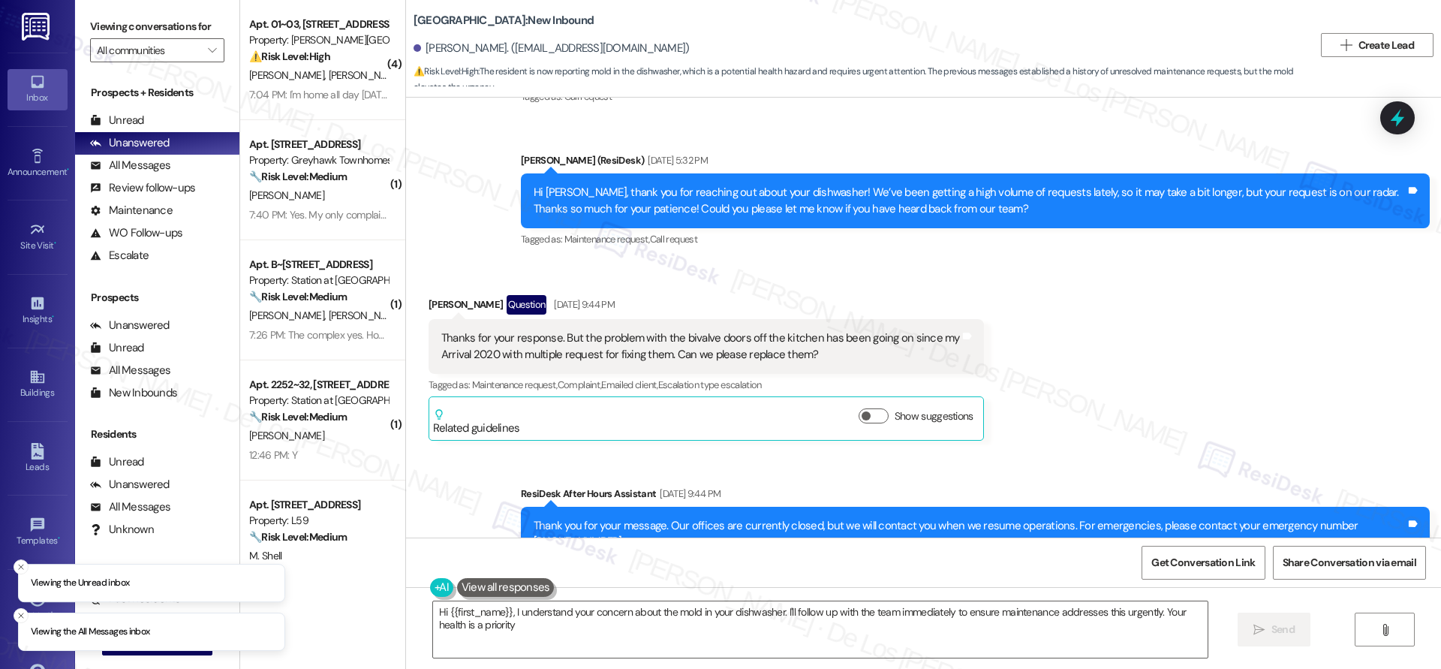
type textarea "Hi {{first_name}}, I understand your concern about the mold in your dishwasher.…"
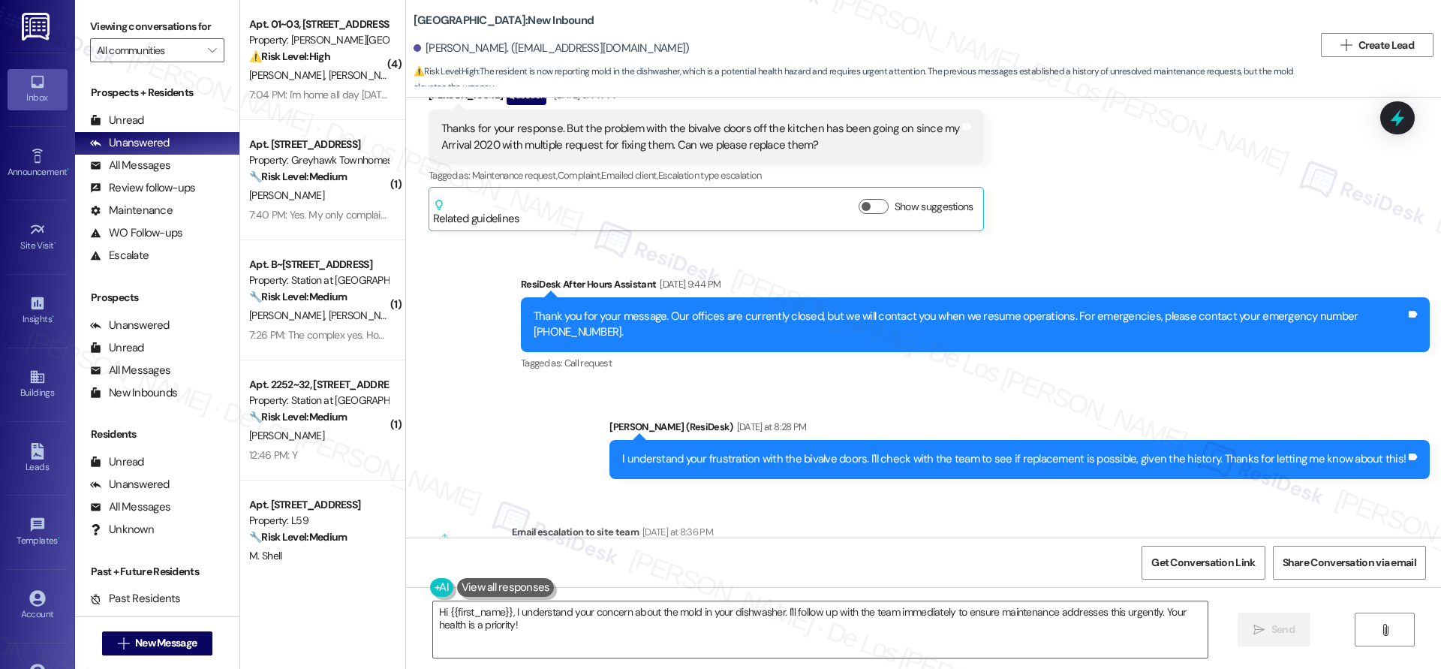
scroll to position [5189, 0]
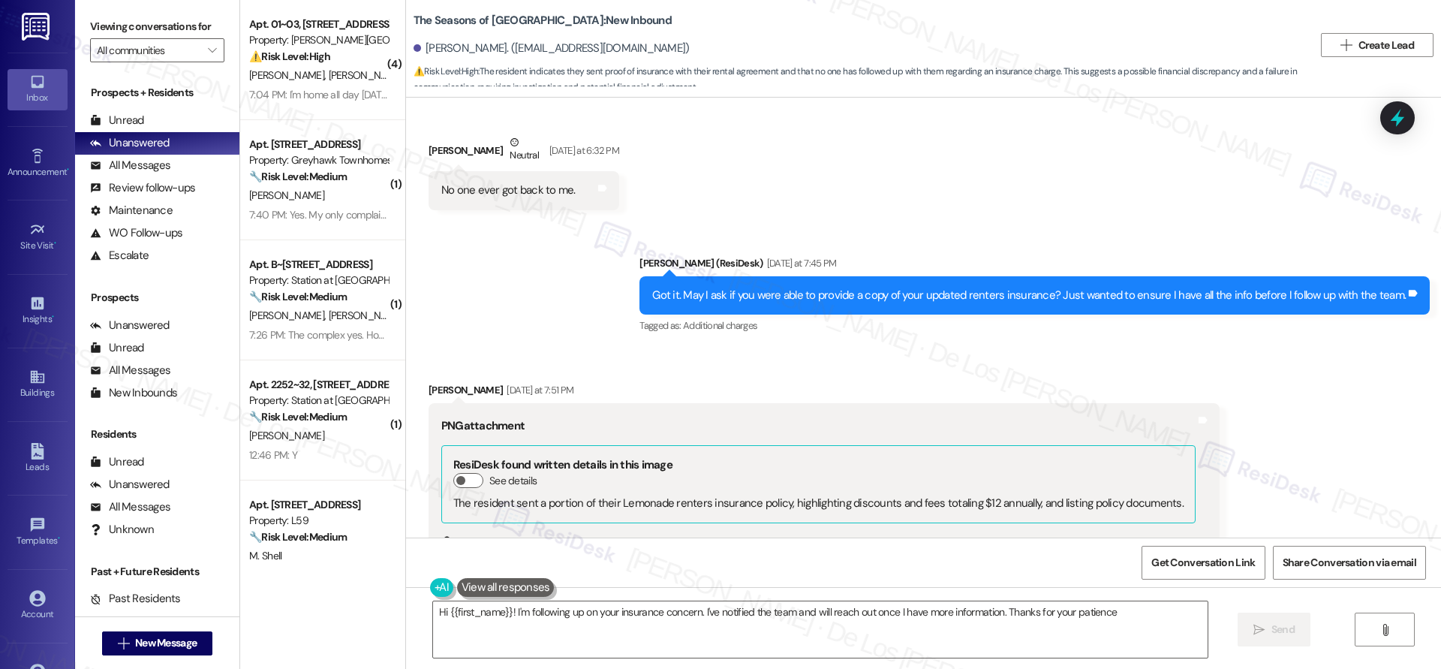
scroll to position [889, 0]
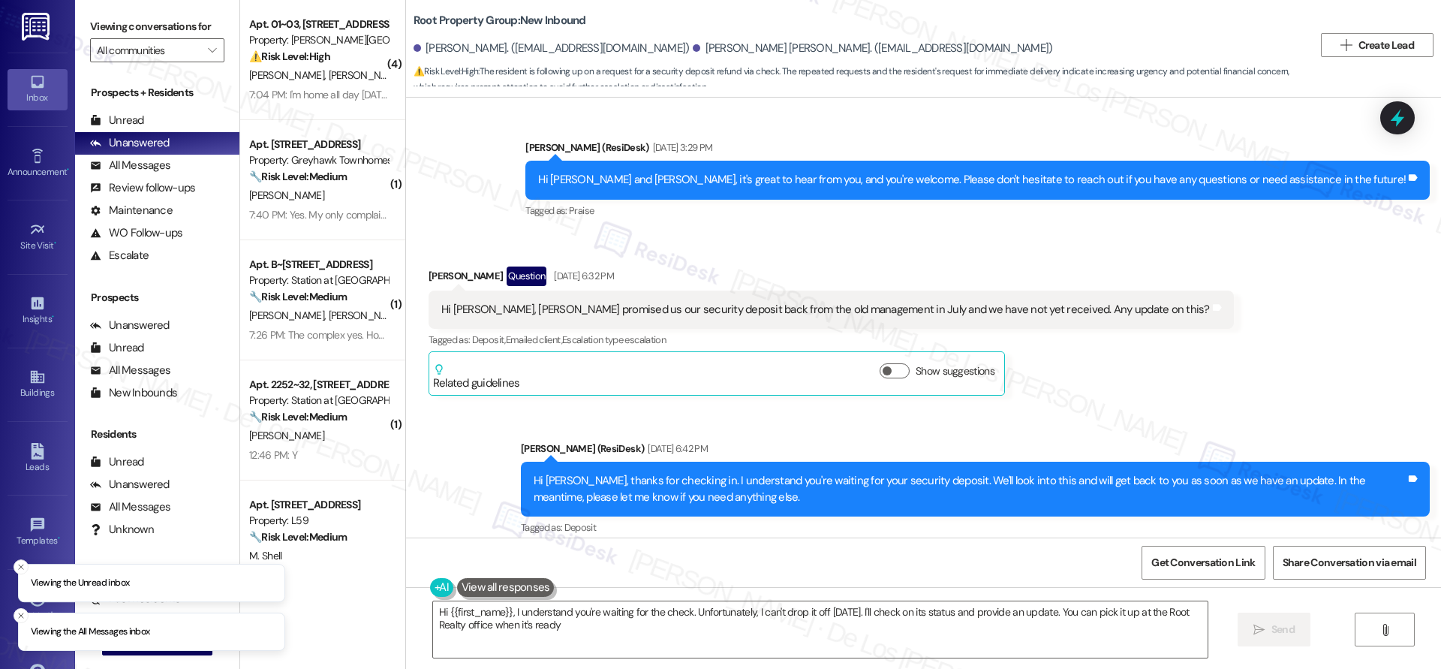
type textarea "Hi {{first_name}}, I understand you're waiting for the check. Unfortunately, I …"
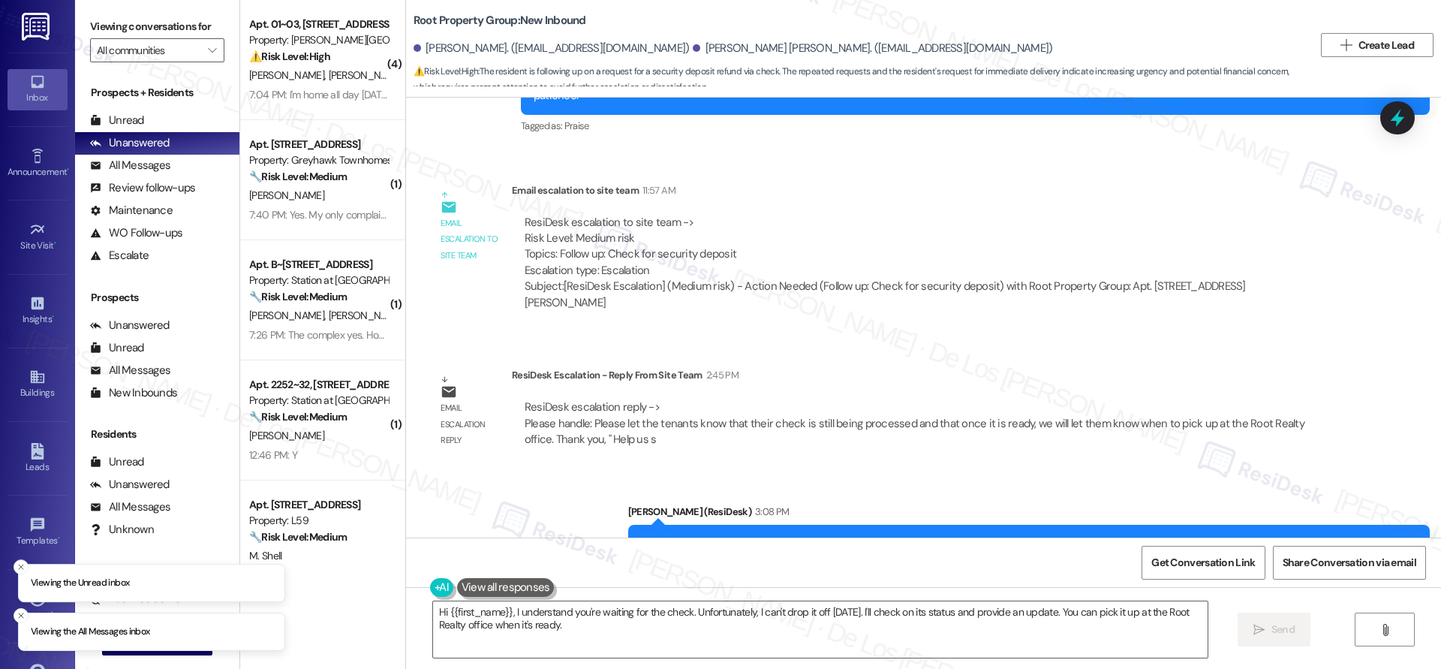
scroll to position [2100, 0]
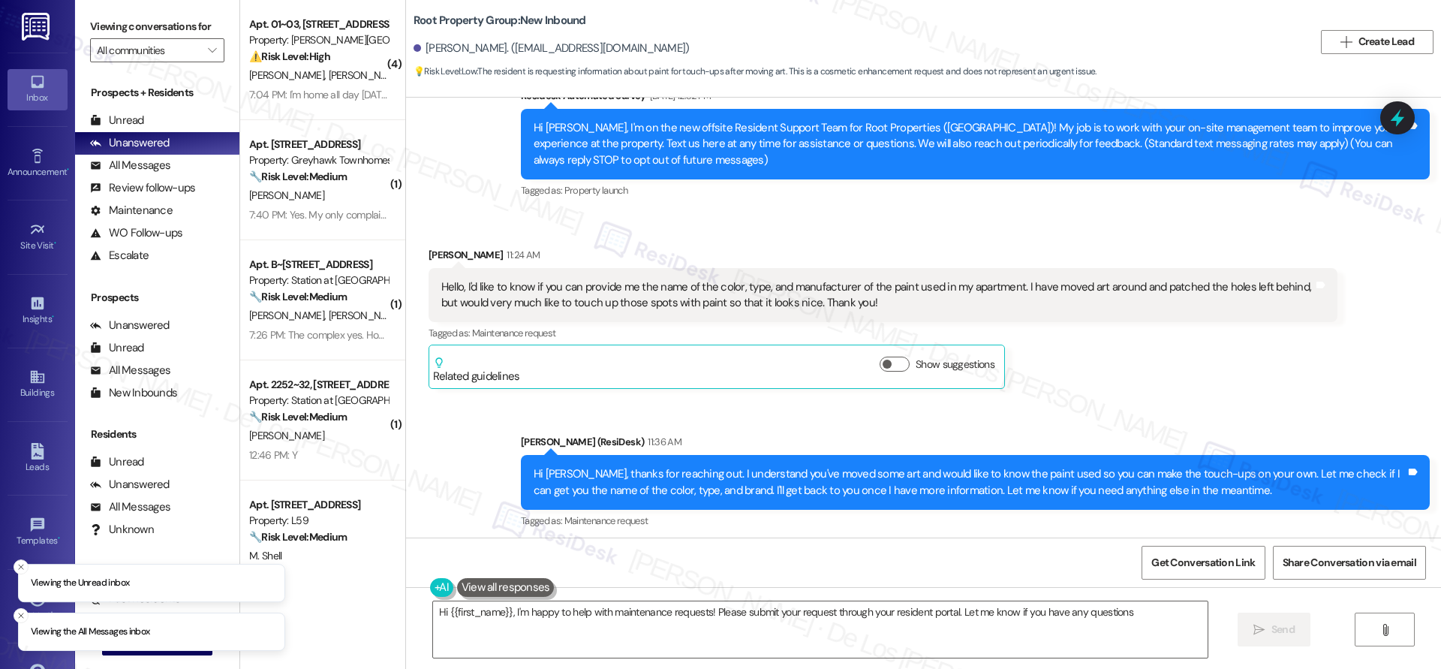
type textarea "Hi {{first_name}}, I'm happy to help with maintenance requests! Please submit y…"
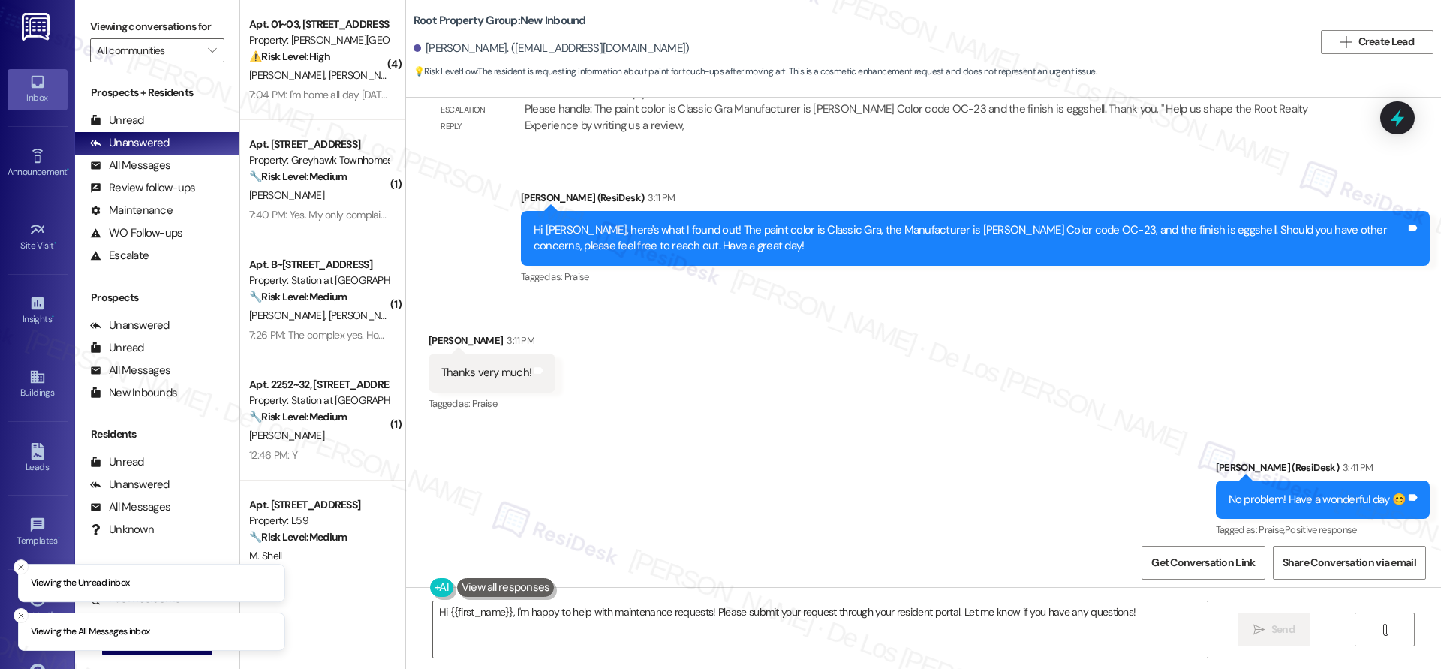
scroll to position [1084, 0]
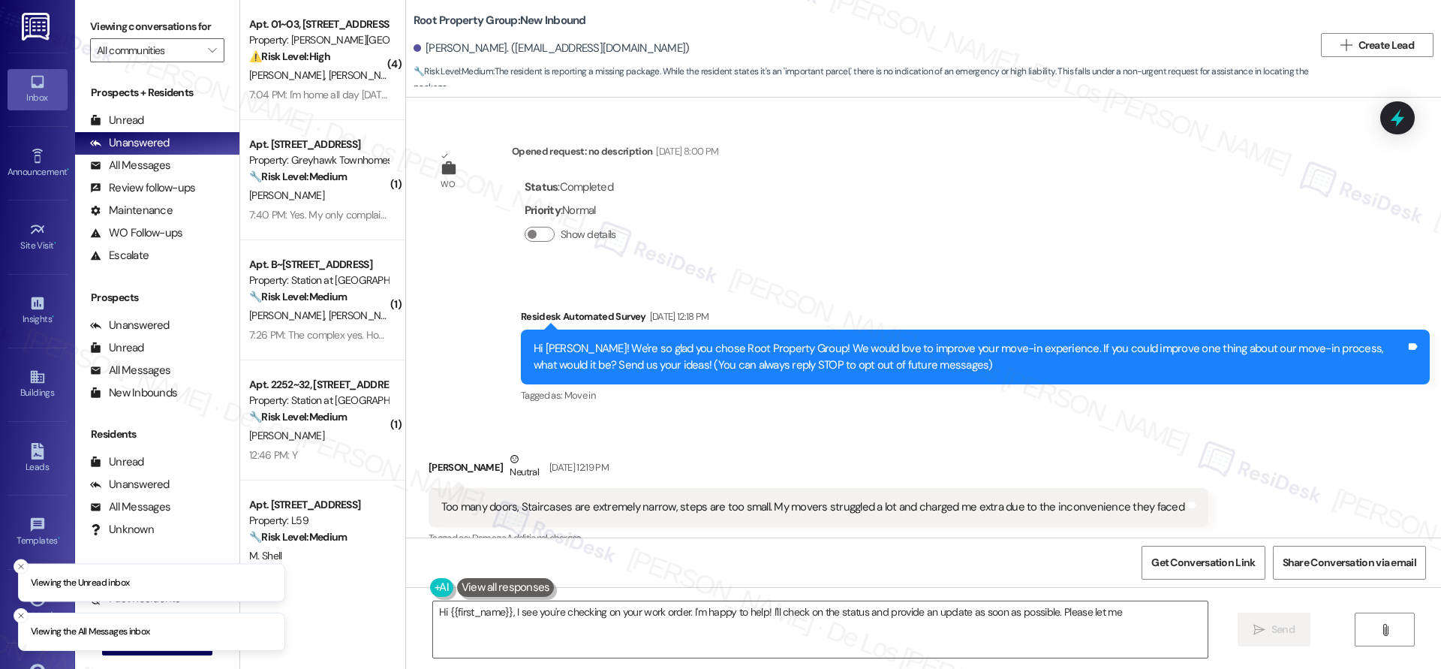
scroll to position [2259, 0]
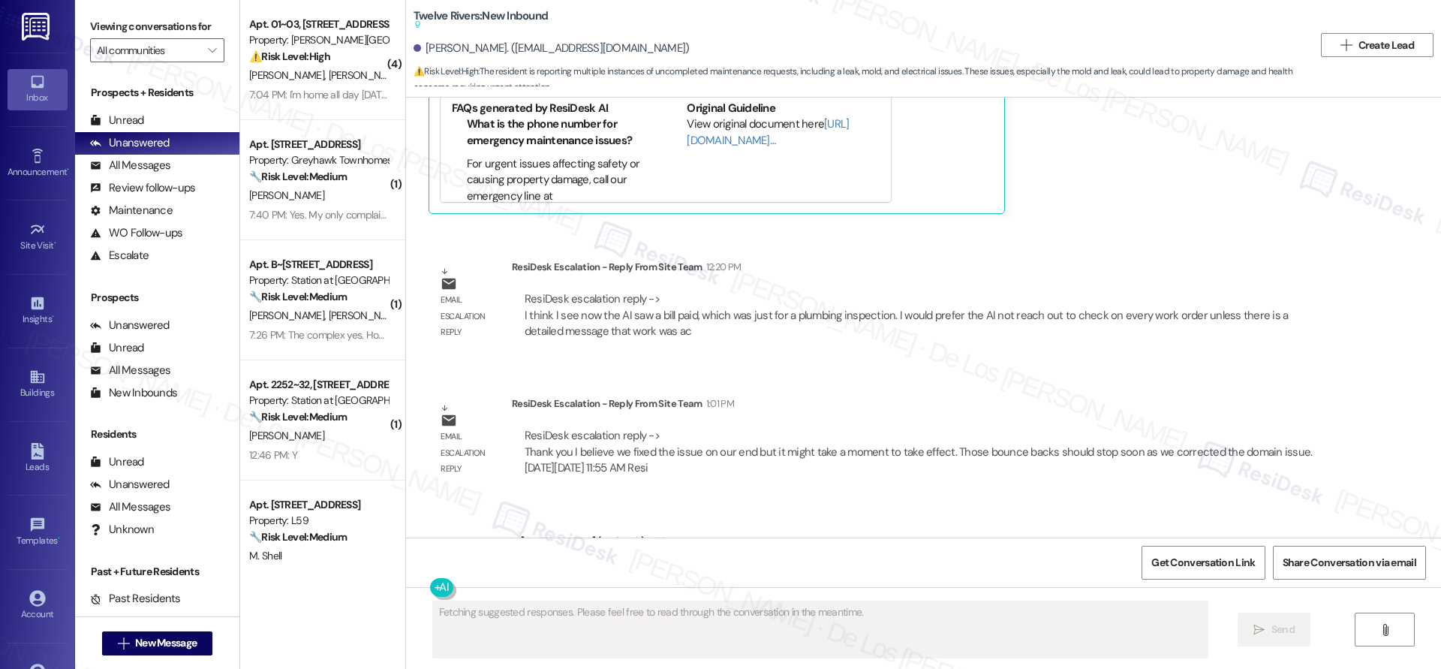
scroll to position [6583, 0]
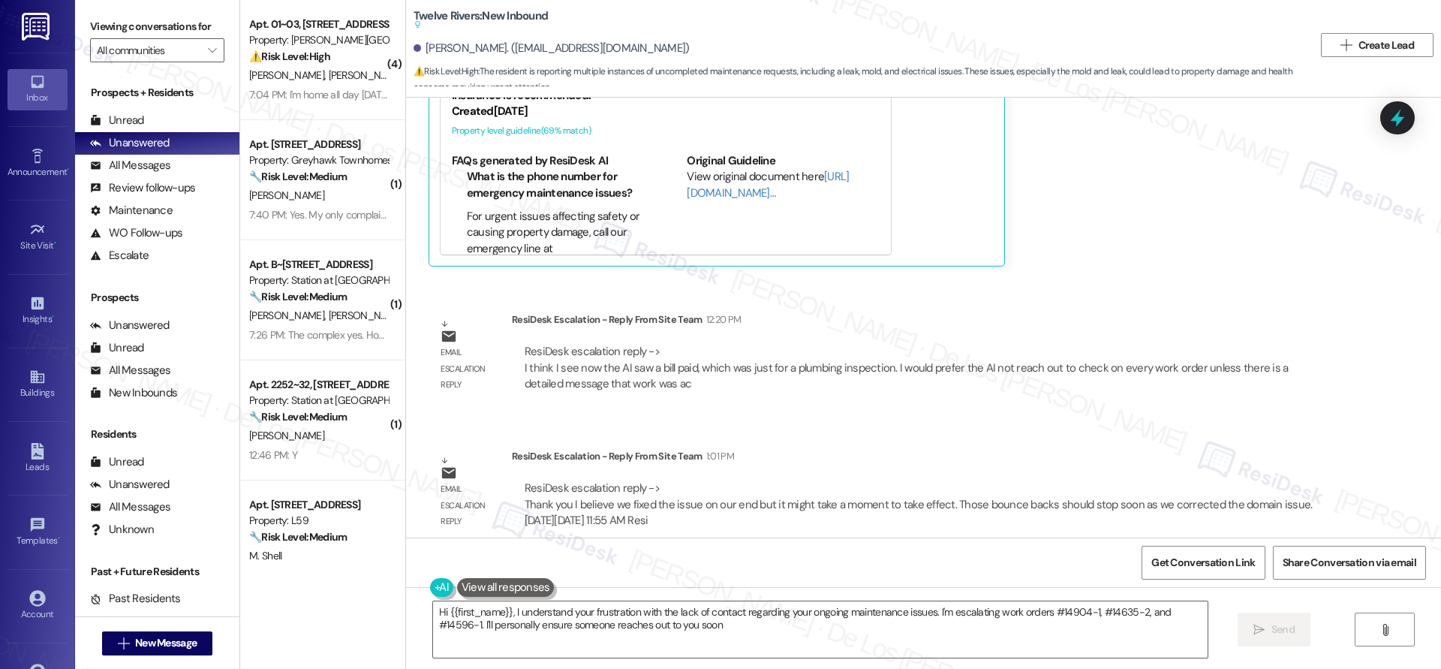
type textarea "Hi {{first_name}}, I understand your frustration with the lack of contact regar…"
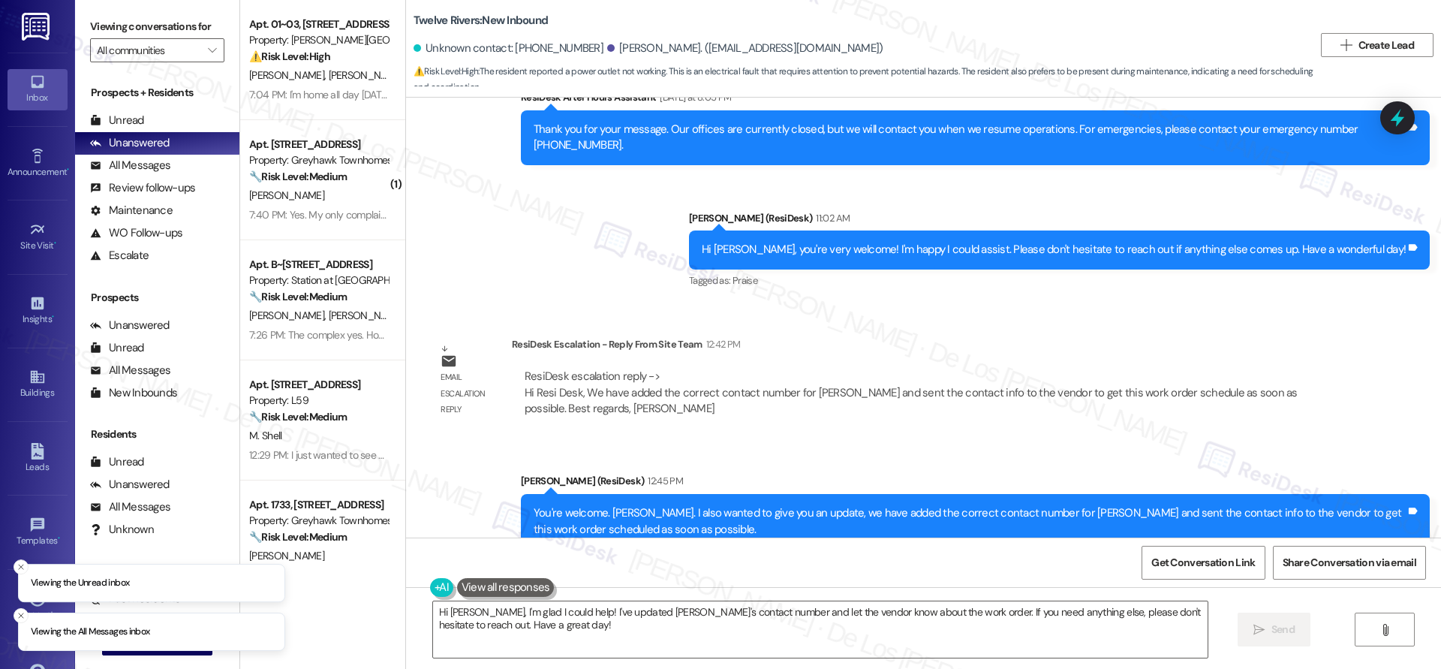
scroll to position [2820, 0]
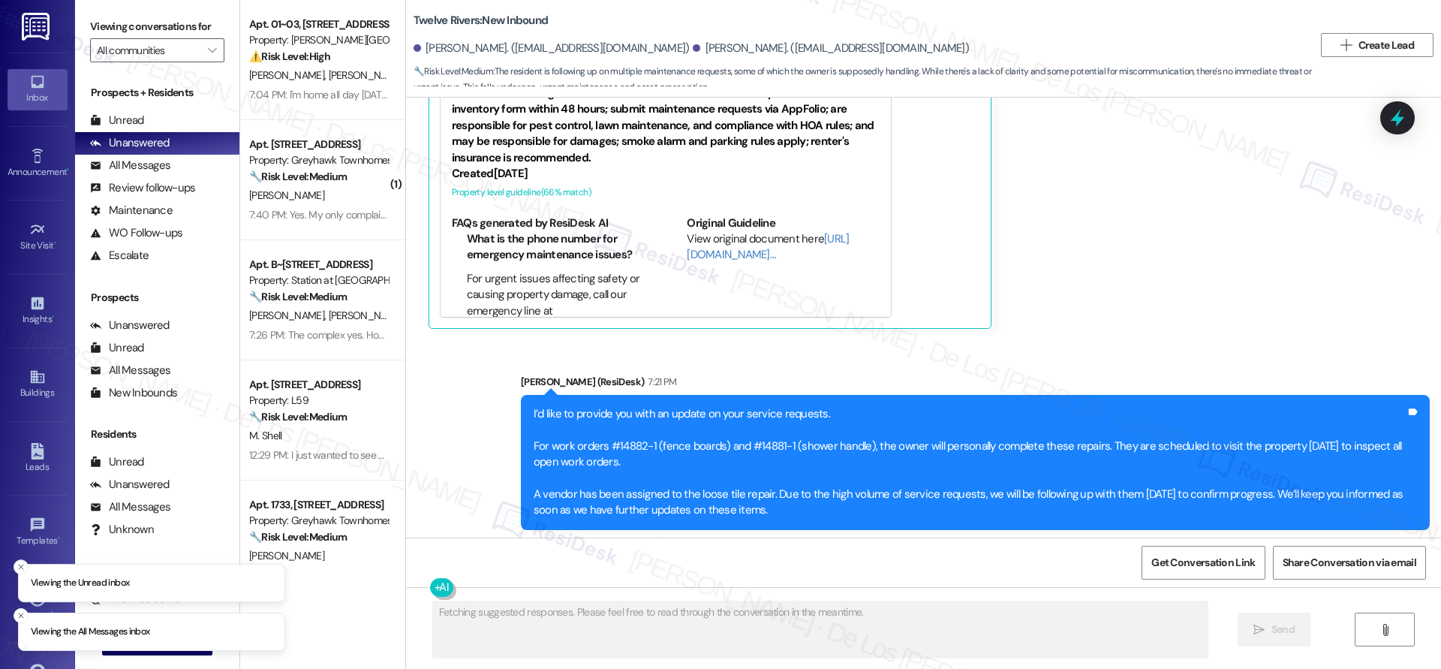
scroll to position [2505, 0]
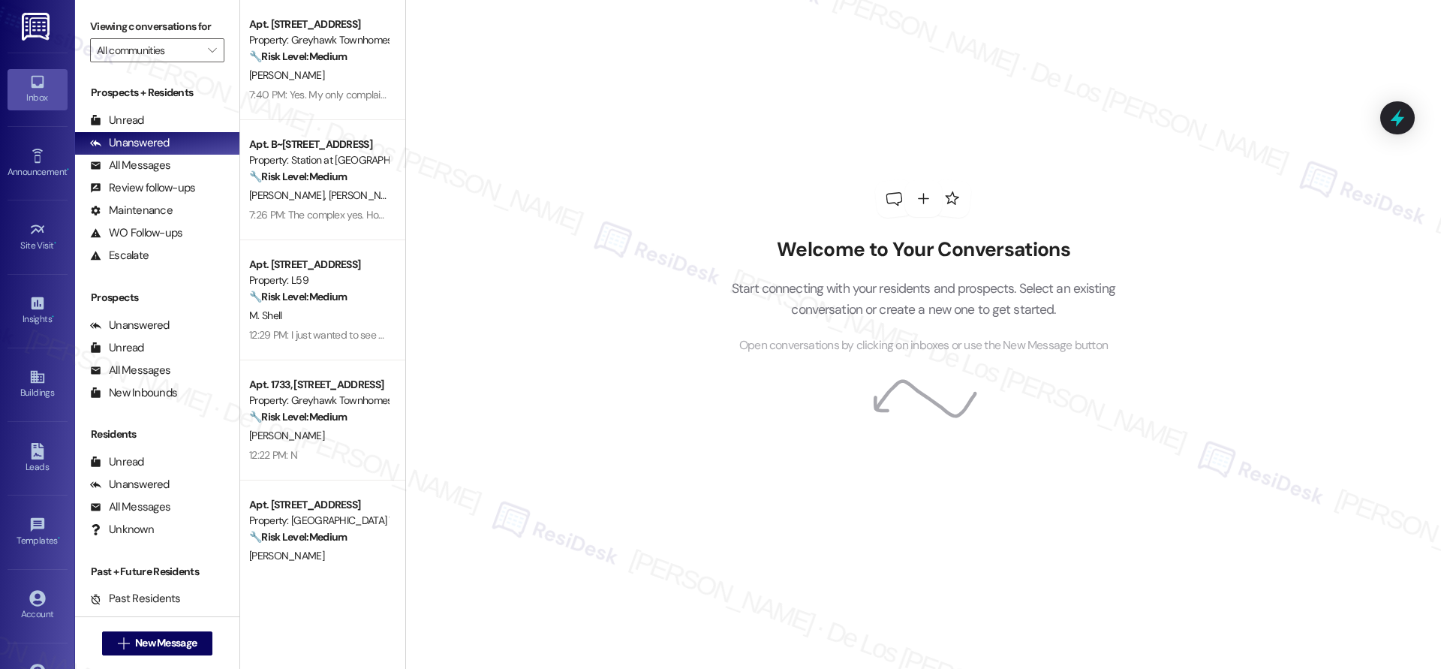
click at [1282, 94] on div "Welcome to Your Conversations Start connecting with your residents and prospect…" at bounding box center [923, 334] width 1036 height 669
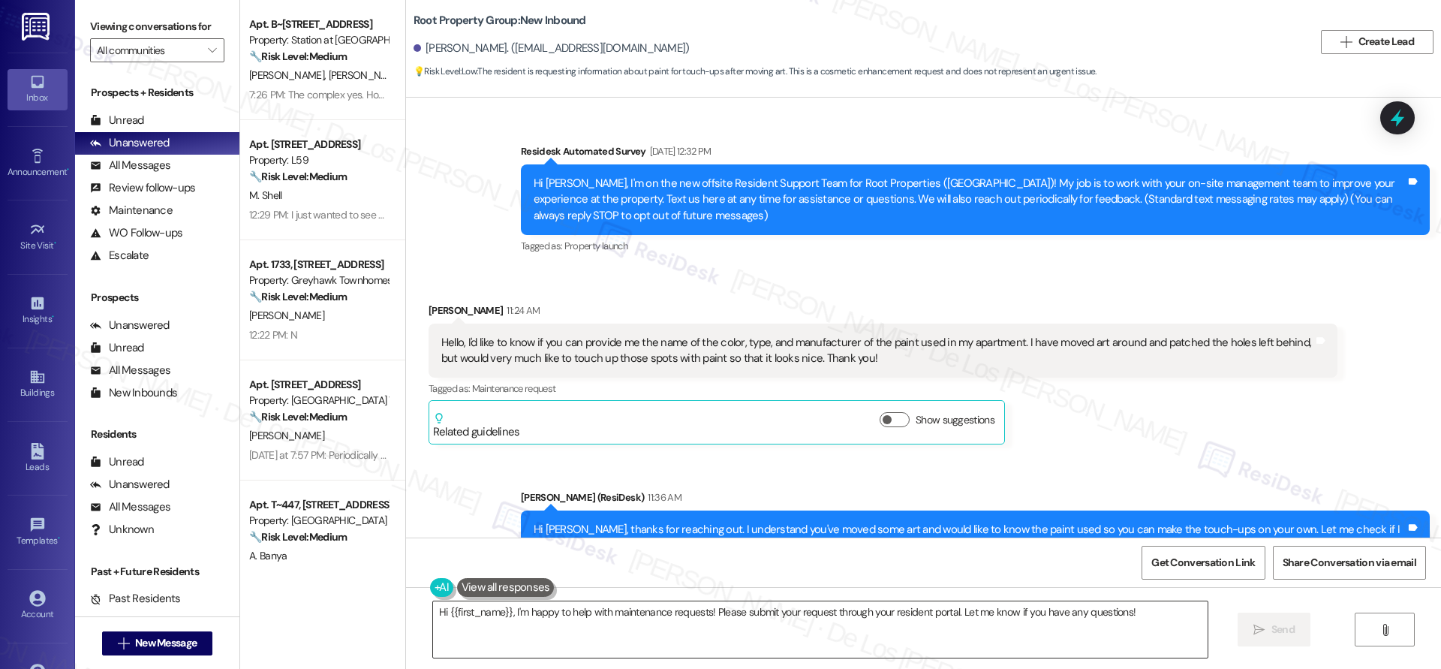
scroll to position [1084, 0]
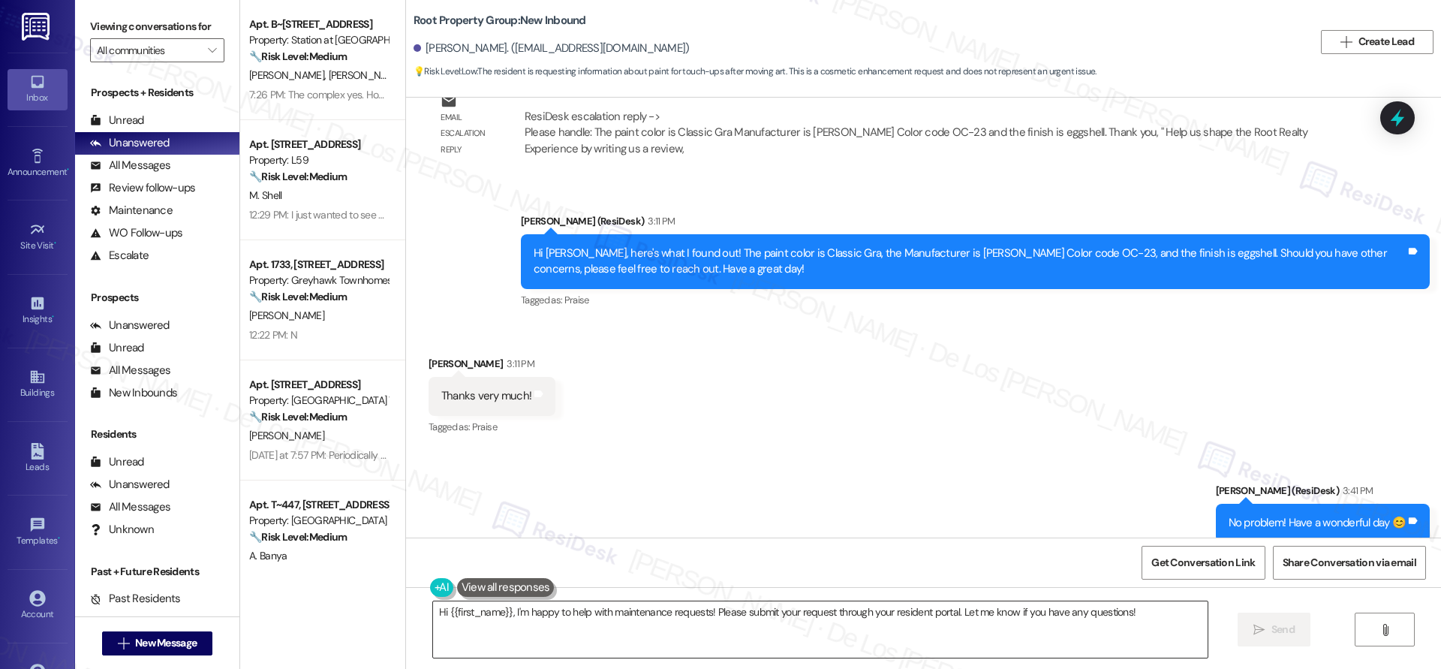
click at [585, 620] on textarea "Hi {{first_name}}, I'm happy to help with maintenance requests! Please submit y…" at bounding box center [820, 629] width 775 height 56
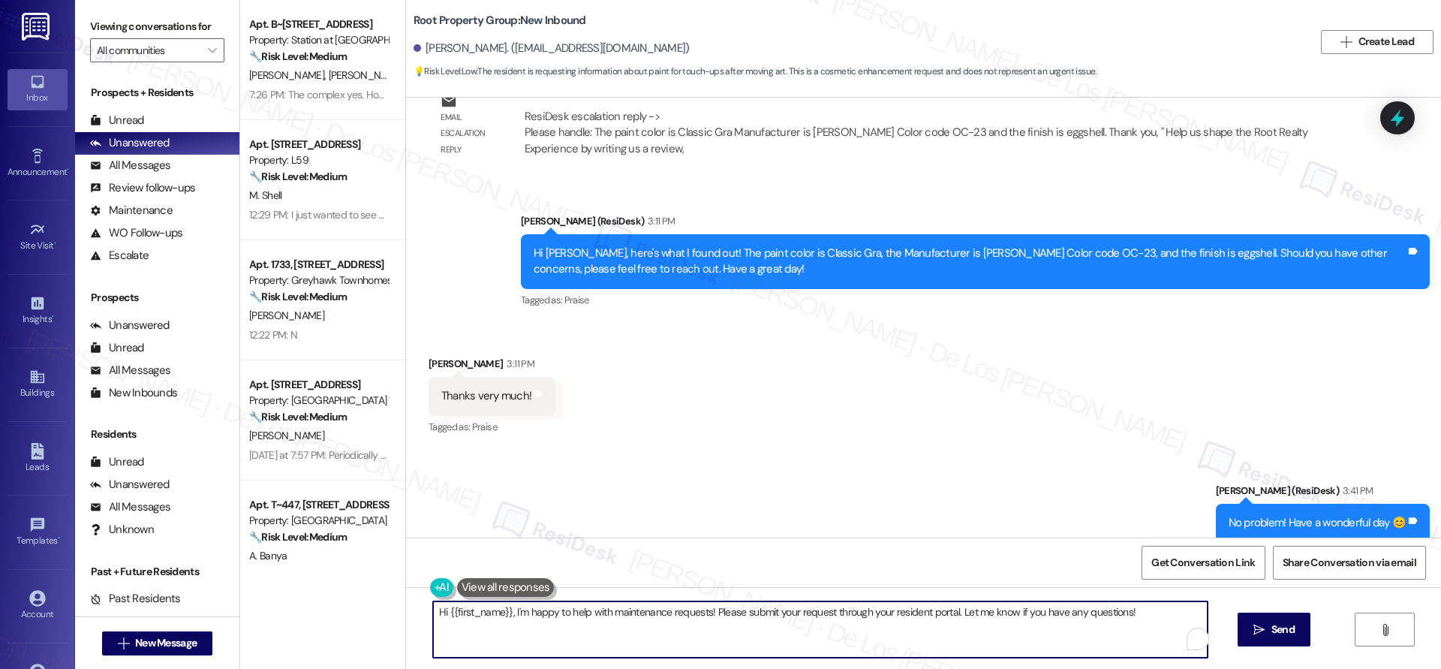
click at [585, 620] on textarea "Hi {{first_name}}, I'm happy to help with maintenance requests! Please submit y…" at bounding box center [820, 629] width 775 height 56
paste textarea "I'm glad to know you're satisfied with your recent work order. If I may ask..ov…"
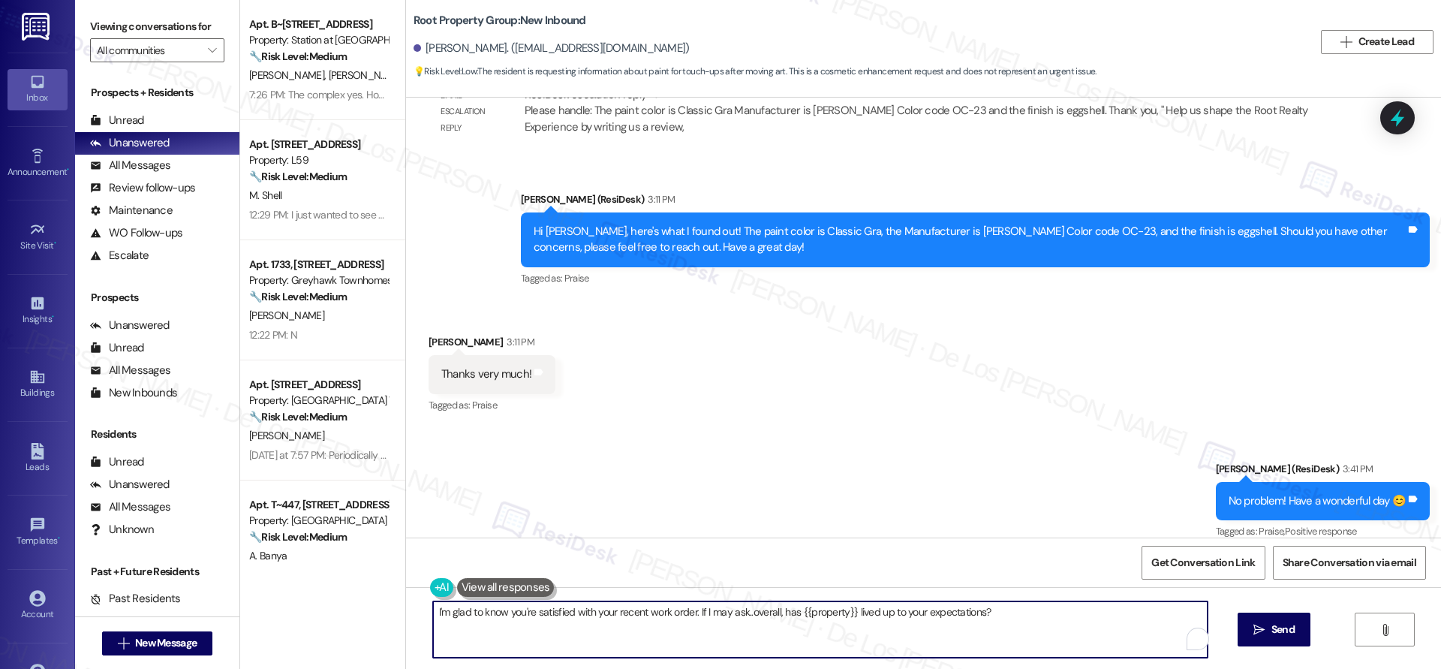
scroll to position [1122, 0]
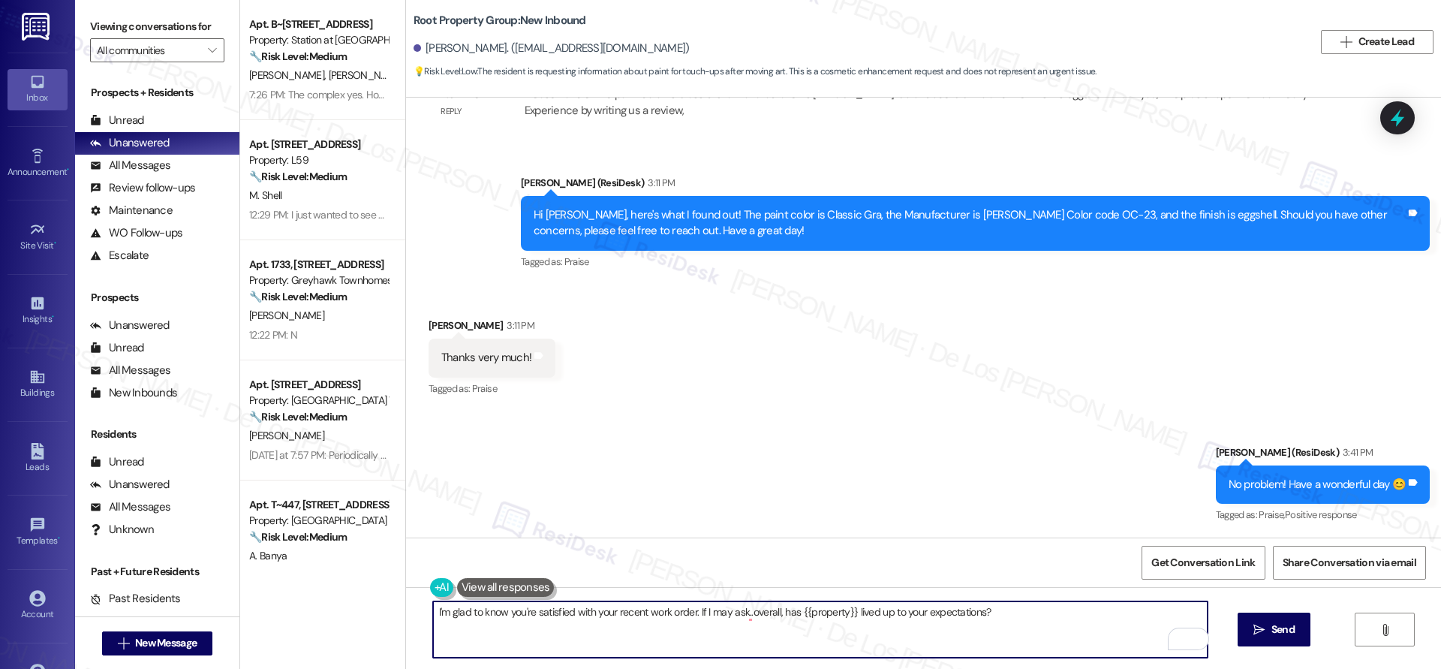
type textarea "I'm glad to know you're satisfied with your recent work order. If I may ask..ov…"
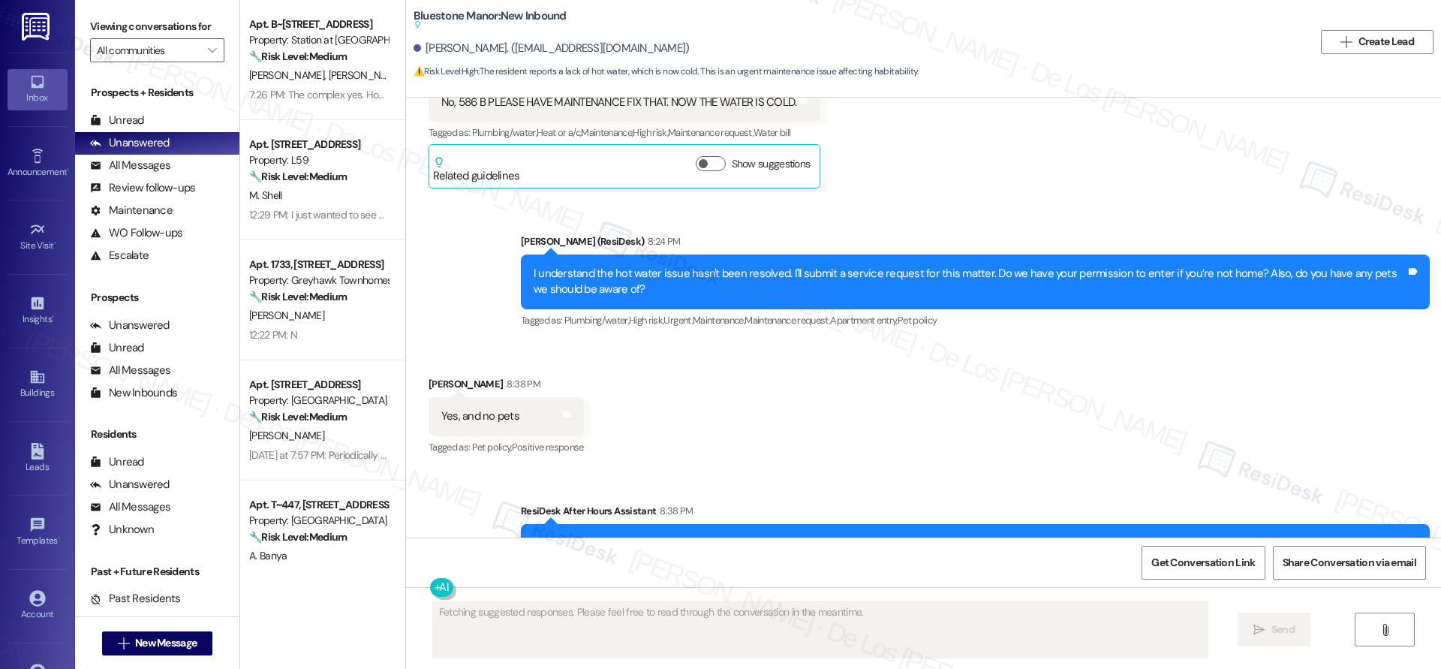
scroll to position [1369, 0]
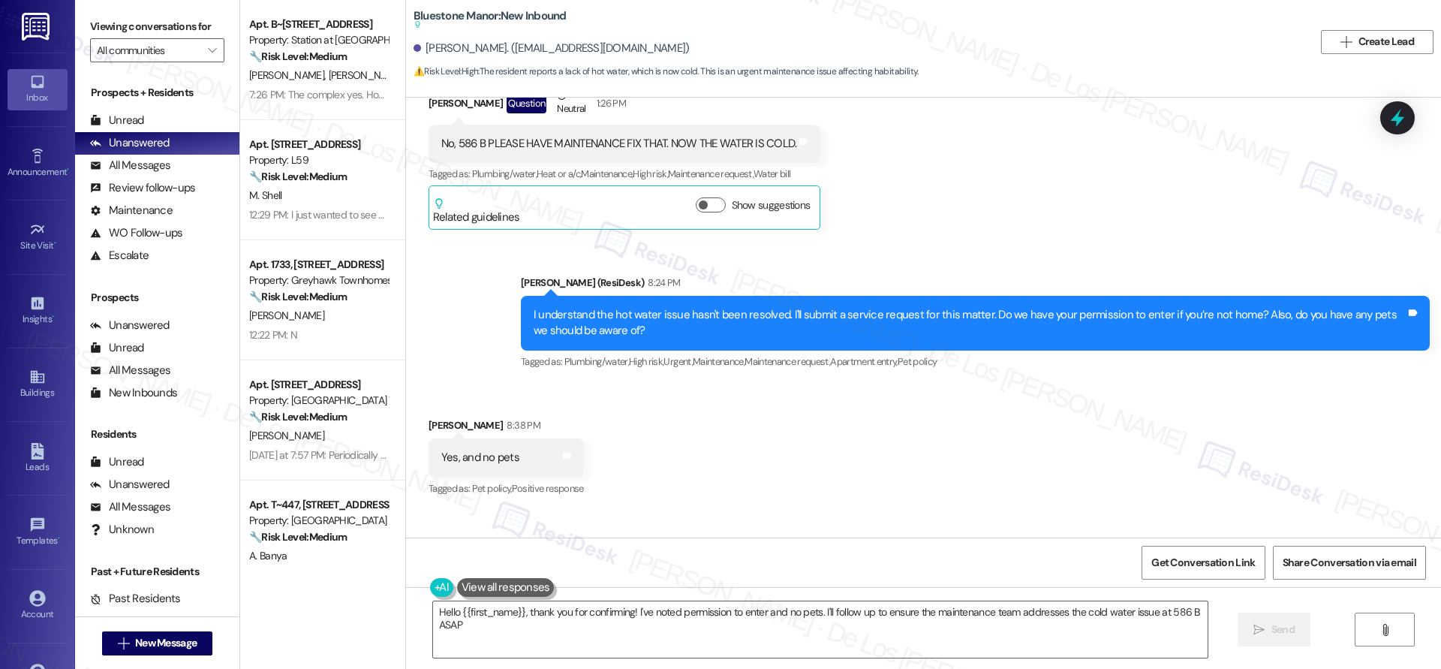
type textarea "Hello {{first_name}}, thank you for confirming! I've noted permission to enter …"
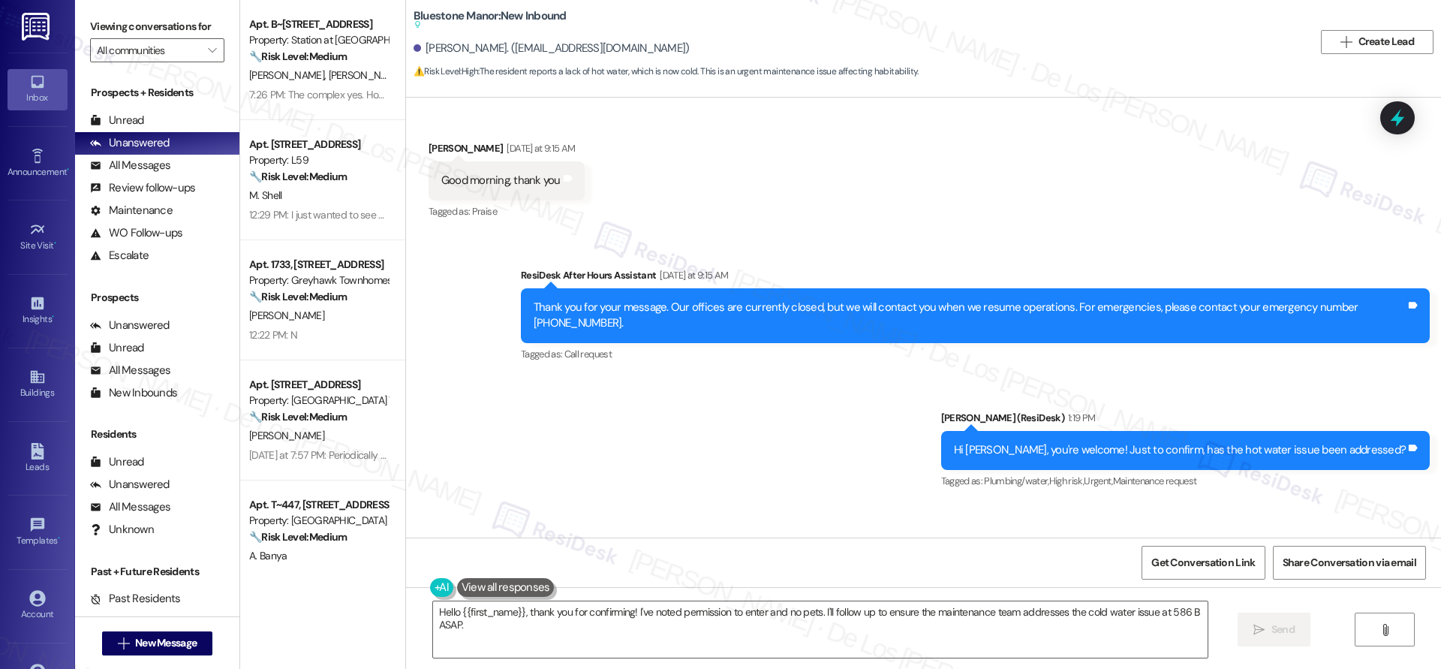
scroll to position [997, 0]
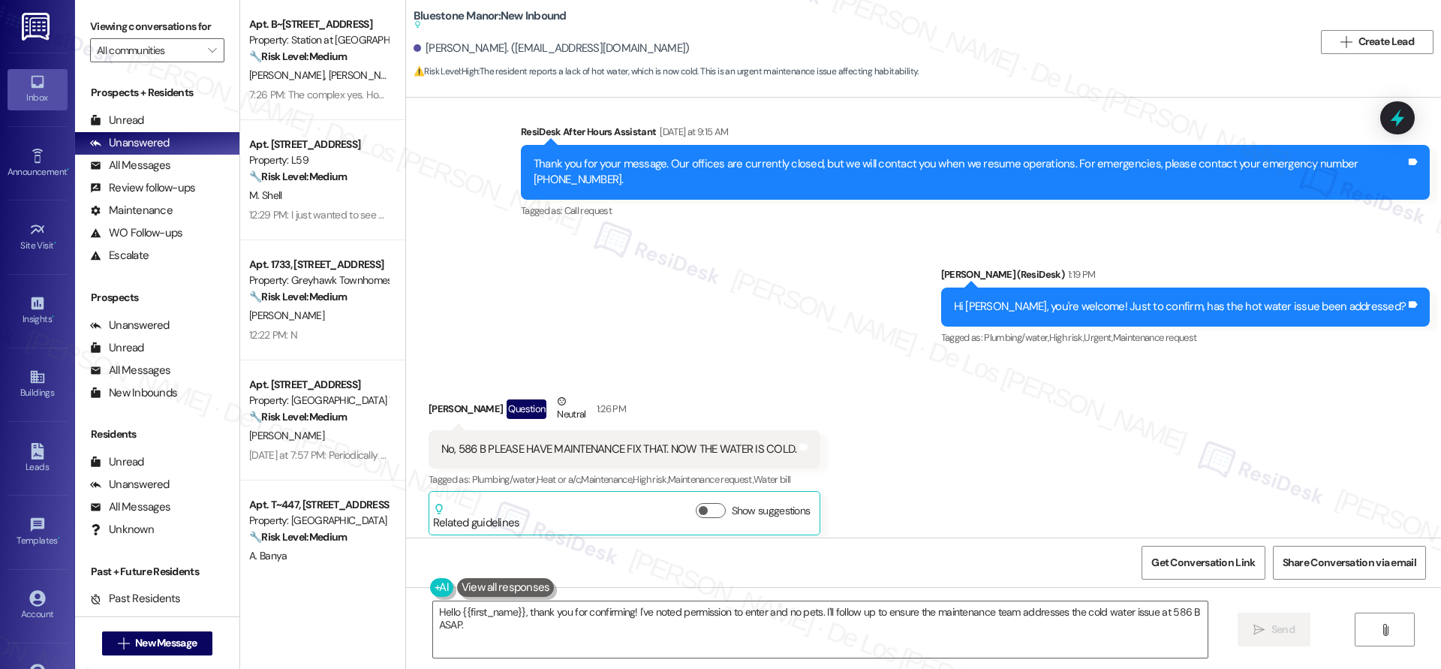
click at [555, 430] on div "No, 586 B PLEASE HAVE MAINTENANCE FIX THAT. NOW THE WATER IS COLD. Tags and not…" at bounding box center [625, 449] width 393 height 38
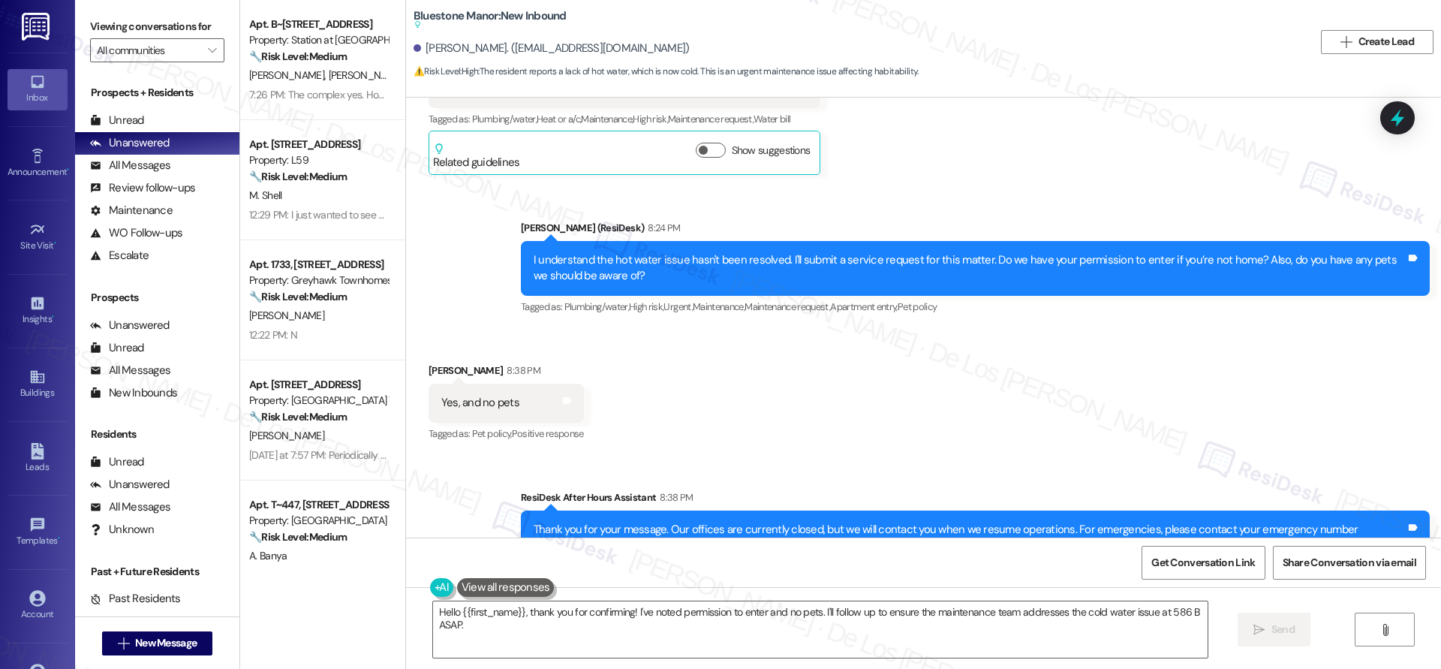
scroll to position [1357, 0]
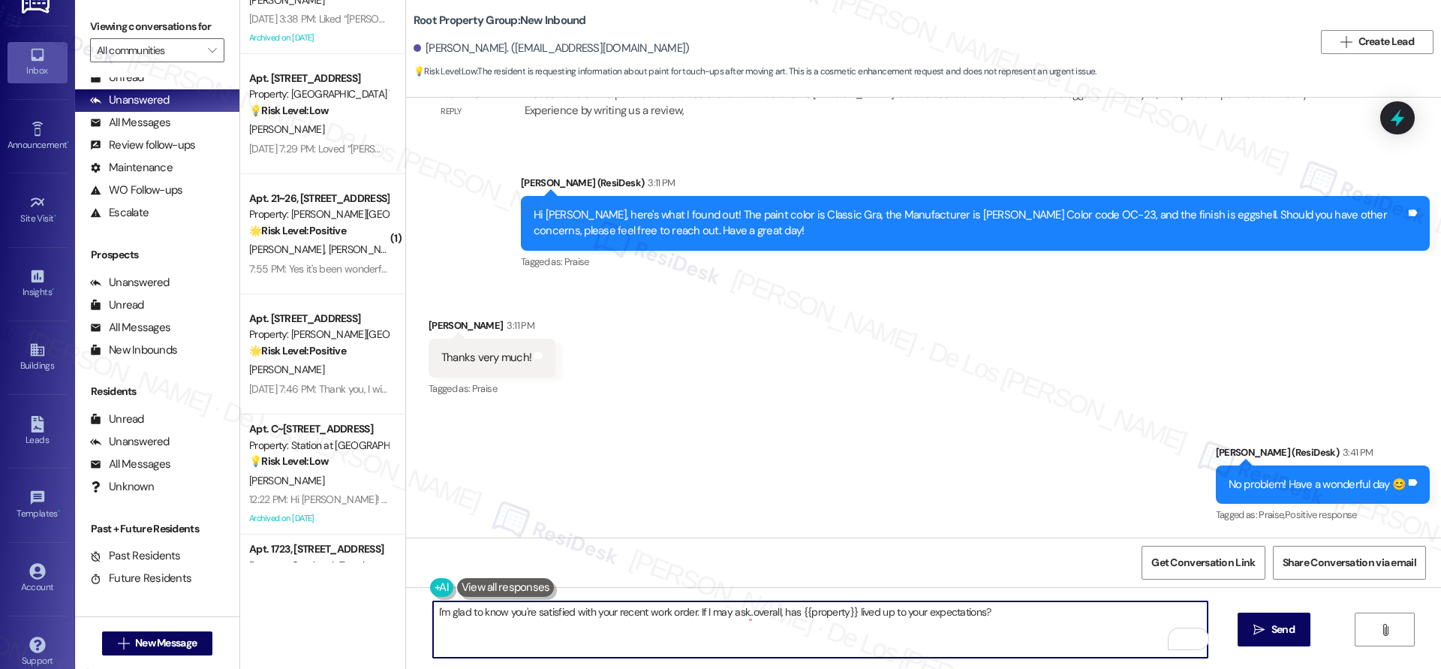
scroll to position [41, 0]
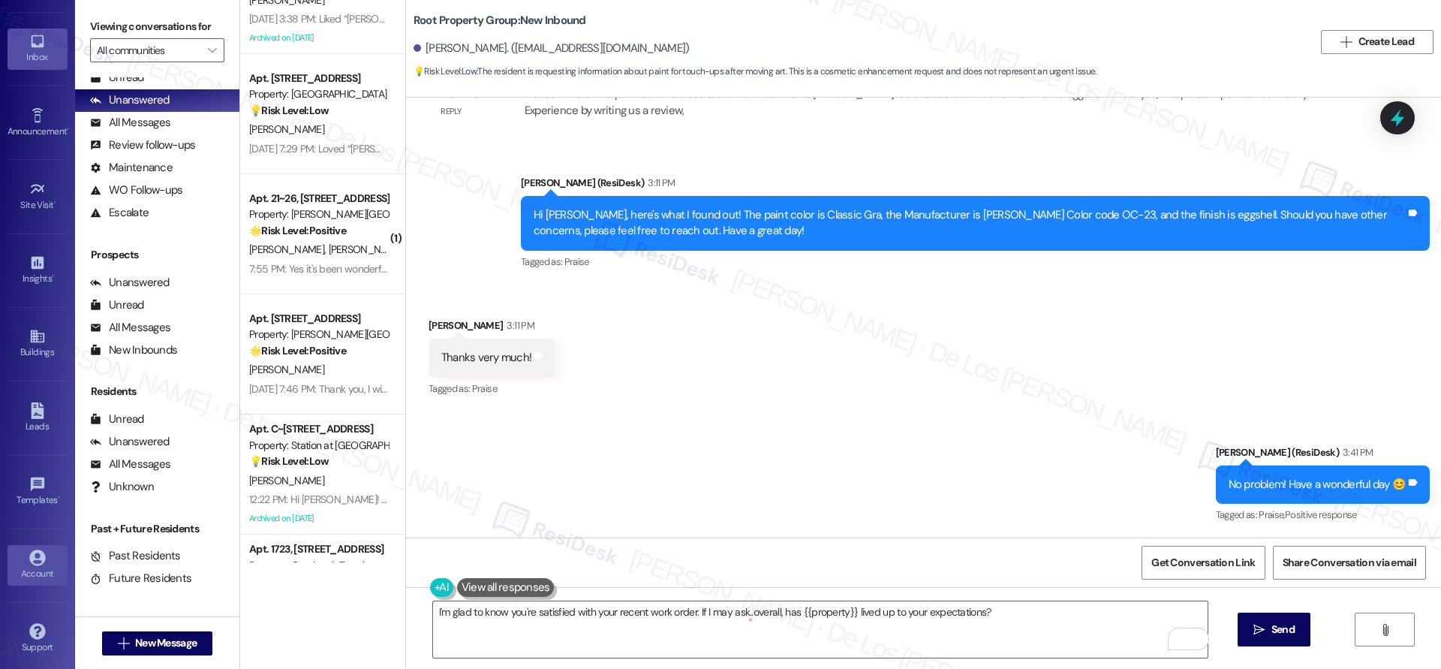
click at [47, 566] on div "Account" at bounding box center [37, 573] width 75 height 15
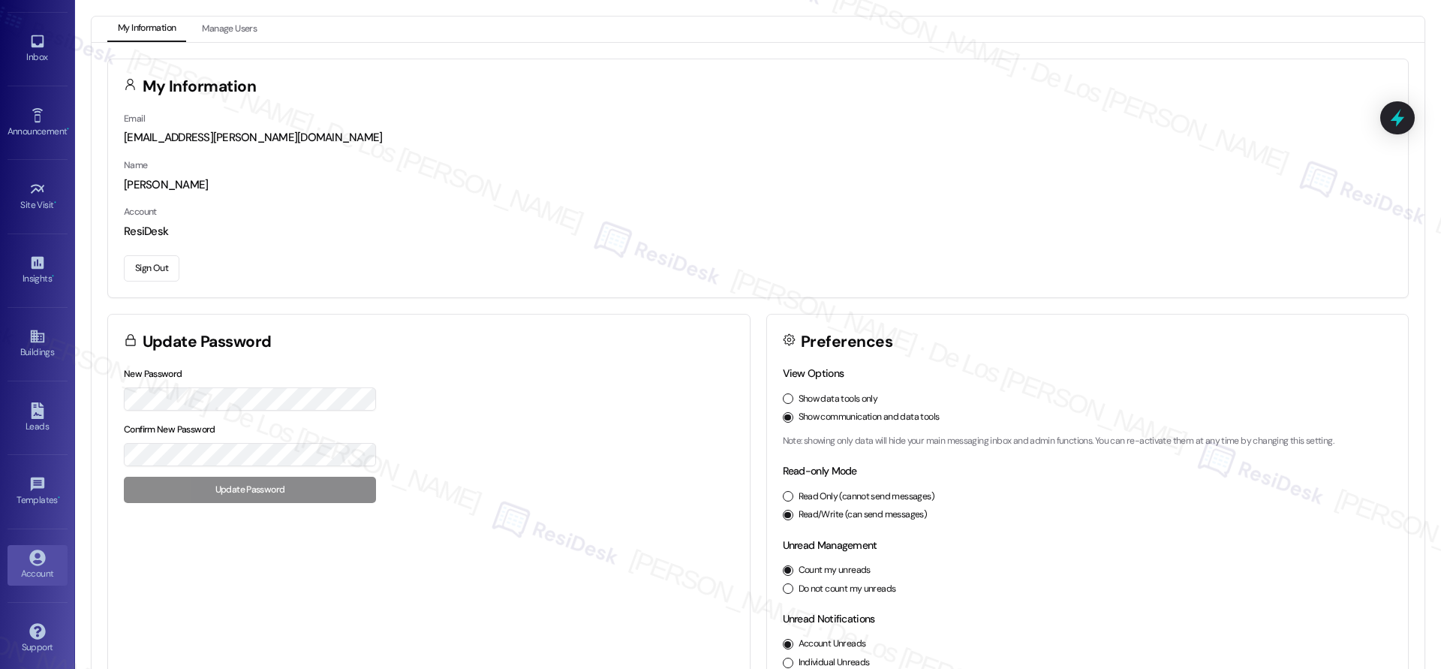
click at [158, 266] on button "Sign Out" at bounding box center [152, 268] width 56 height 26
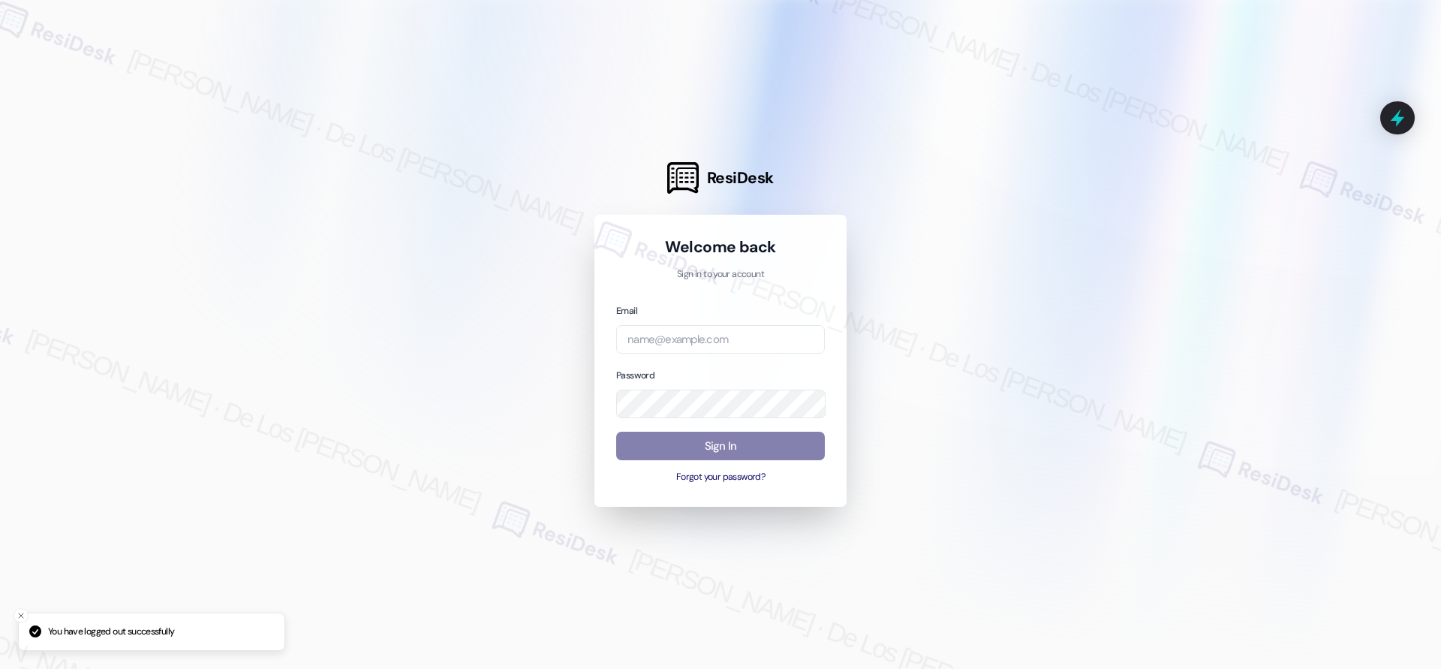
drag, startPoint x: 336, startPoint y: 226, endPoint x: 609, endPoint y: 334, distance: 293.8
click at [337, 227] on div at bounding box center [720, 334] width 1441 height 669
click at [718, 333] on input "email" at bounding box center [720, 339] width 209 height 29
type input "automated-surveys-park_properties-[PERSON_NAME].[PERSON_NAME]@park_[DOMAIN_NAME]"
